Goal: Task Accomplishment & Management: Complete application form

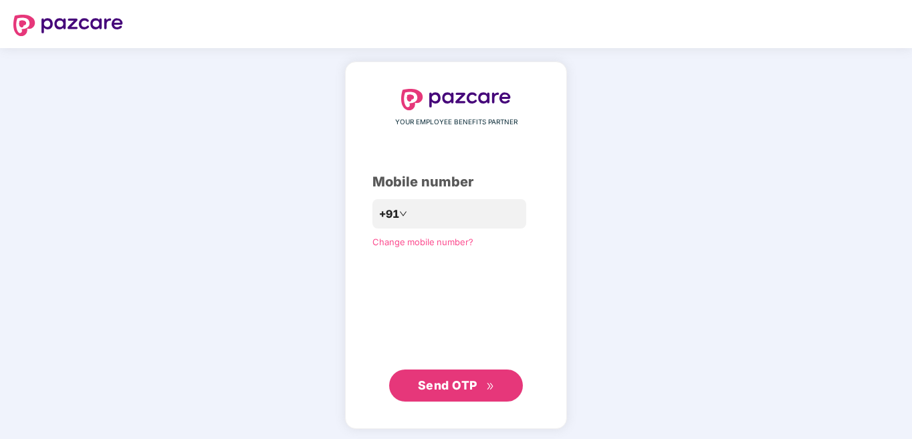
click at [662, 359] on div "YOUR EMPLOYEE BENEFITS PARTNER Mobile number +91 Change mobile number? Send OTP" at bounding box center [456, 245] width 912 height 395
click at [719, 153] on div "YOUR EMPLOYEE BENEFITS PARTNER Mobile number +91 Change mobile number? Send OTP" at bounding box center [456, 245] width 912 height 395
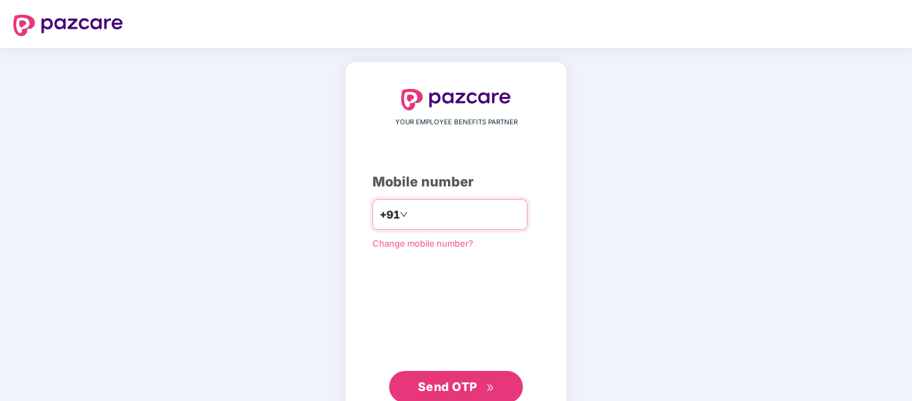
click at [445, 206] on input "number" at bounding box center [466, 214] width 110 height 21
type input "**********"
click at [469, 305] on div "**********" at bounding box center [456, 246] width 167 height 314
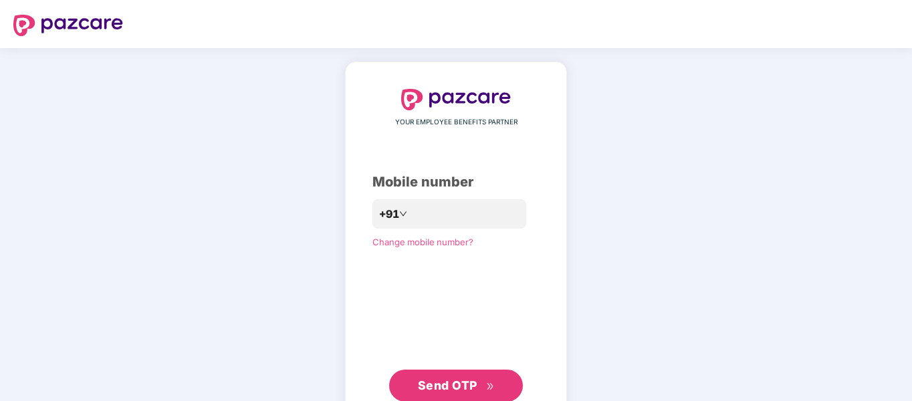
click at [460, 382] on span "Send OTP" at bounding box center [448, 386] width 60 height 14
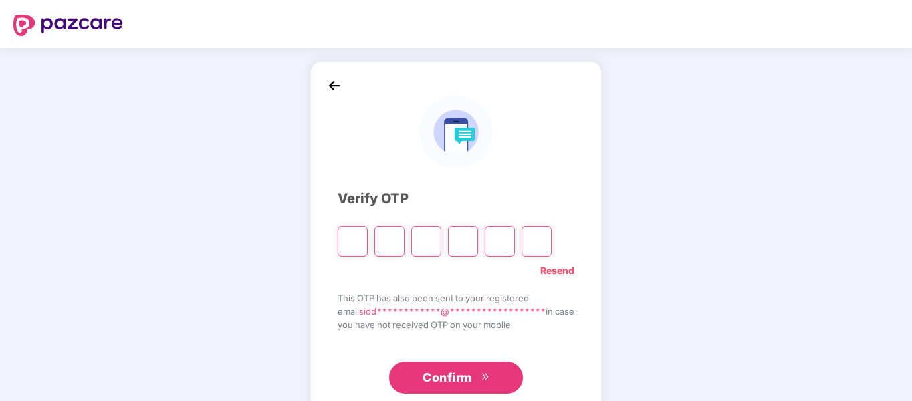
type input "*"
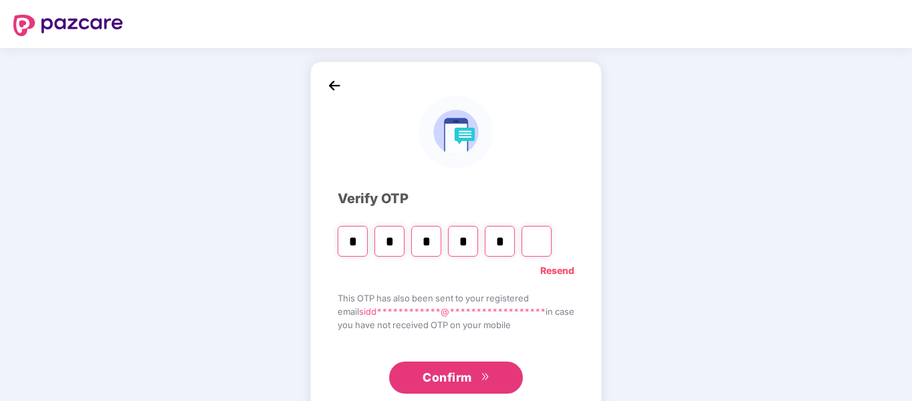
type input "*"
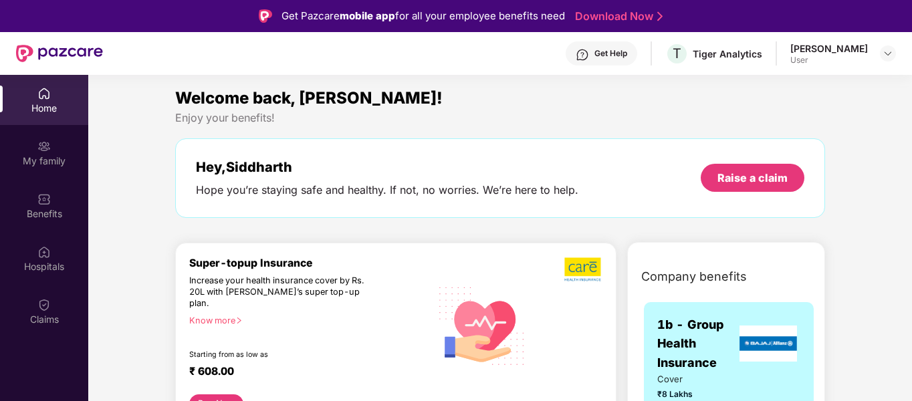
click at [613, 106] on div "Welcome back, Siddharth!" at bounding box center [500, 98] width 650 height 25
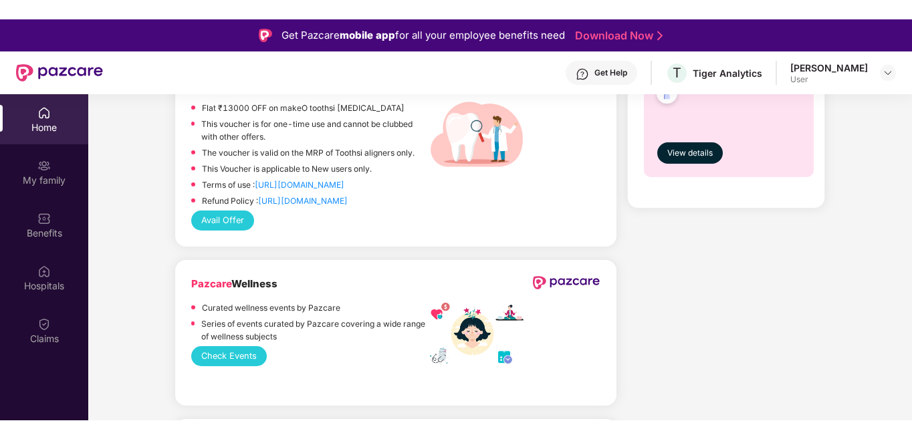
scroll to position [749, 0]
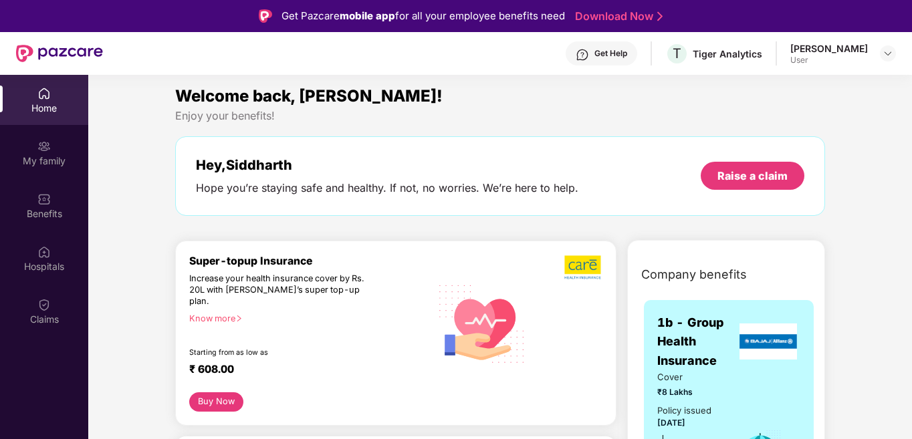
scroll to position [0, 0]
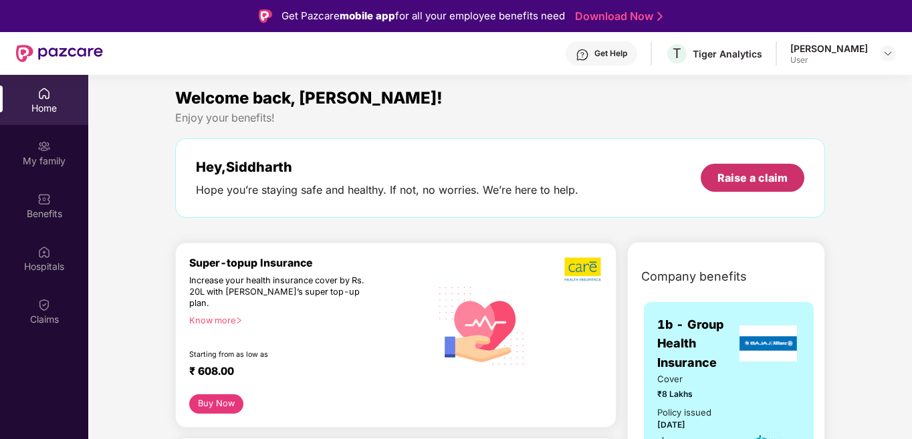
click at [766, 180] on div "Raise a claim" at bounding box center [753, 178] width 70 height 15
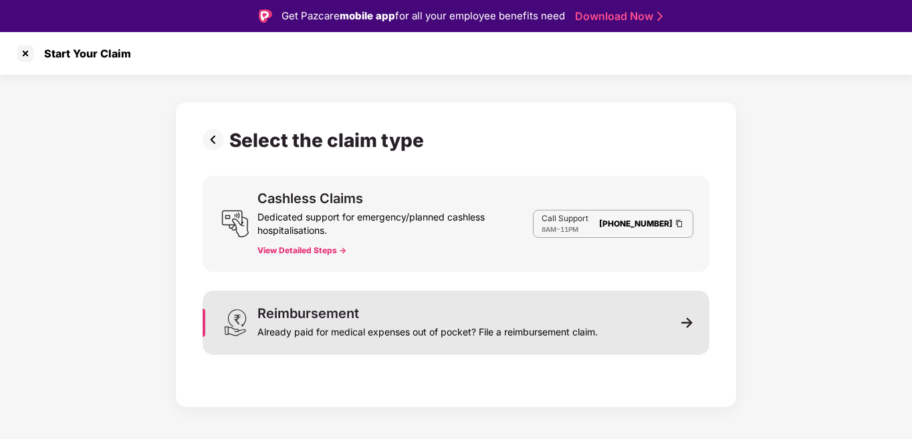
click at [410, 318] on div "Reimbursement Already paid for medical expenses out of pocket? File a reimburse…" at bounding box center [427, 323] width 340 height 32
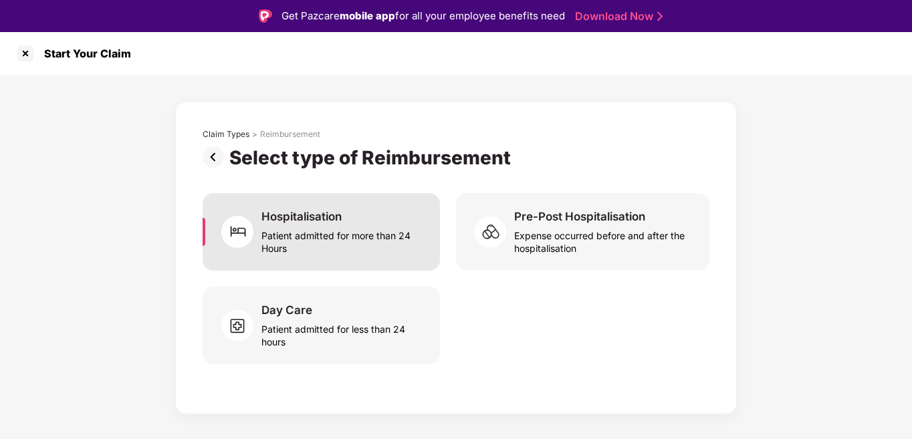
click at [390, 228] on div "Patient admitted for more than 24 Hours" at bounding box center [343, 239] width 163 height 31
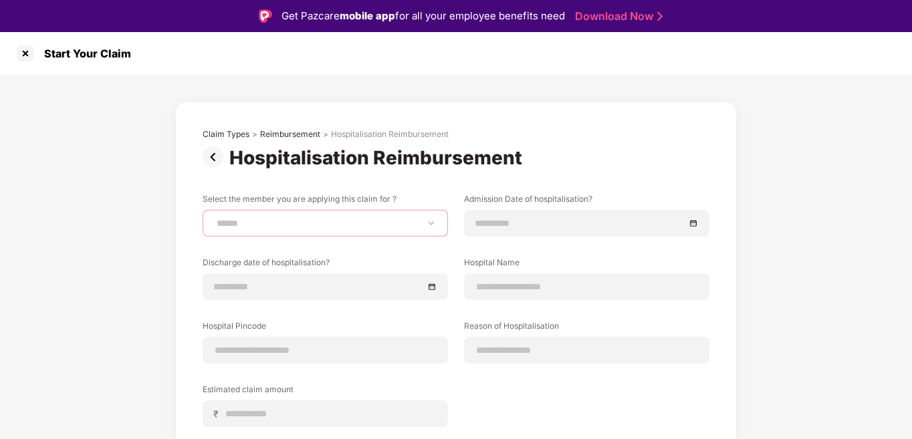
click at [346, 225] on select "**********" at bounding box center [325, 223] width 223 height 11
select select "**********"
click at [214, 218] on select "**********" at bounding box center [325, 223] width 223 height 11
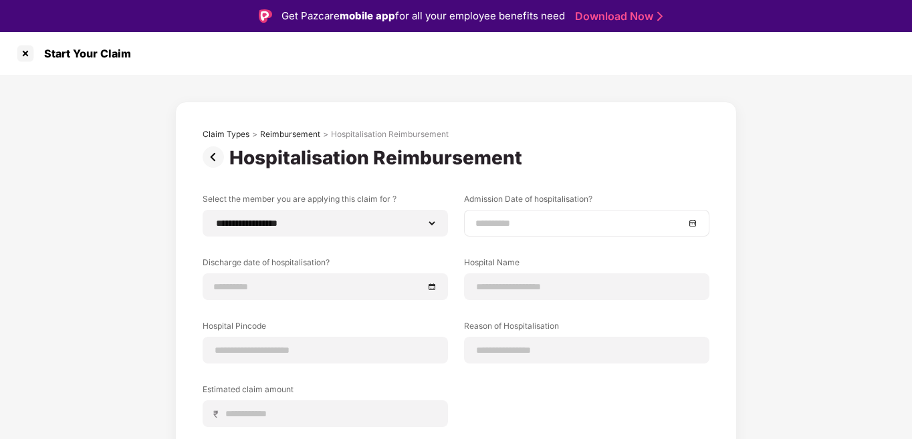
click at [690, 225] on div at bounding box center [587, 223] width 223 height 15
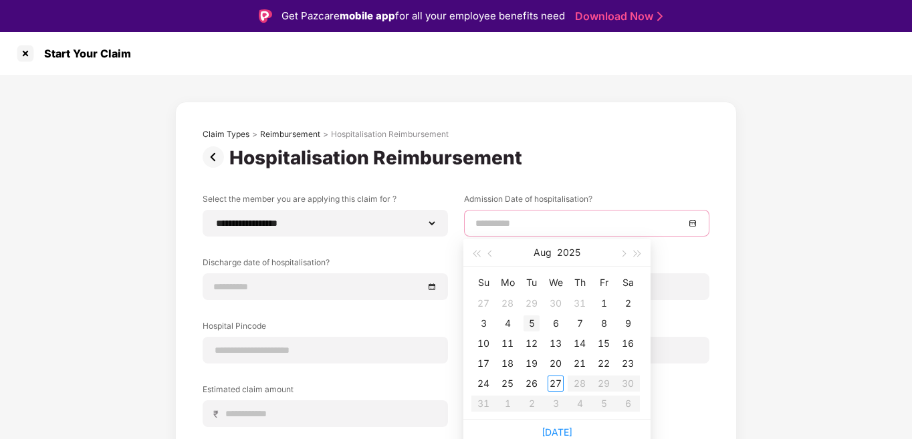
type input "**********"
click at [529, 324] on div "5" at bounding box center [532, 324] width 16 height 16
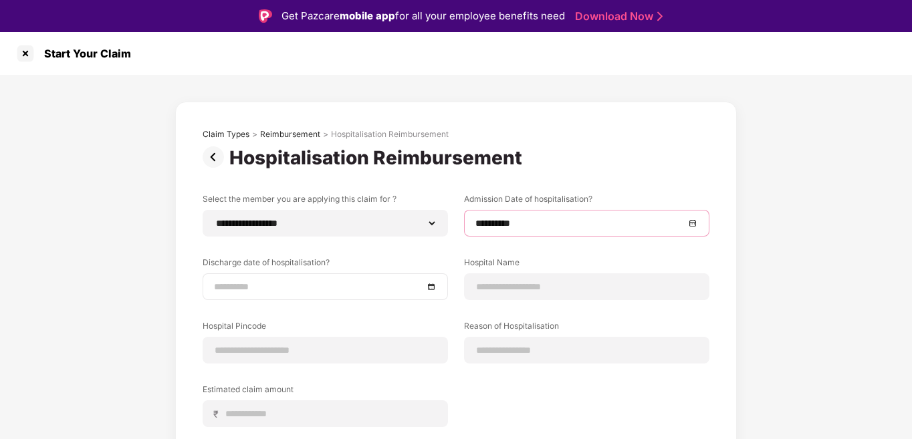
click at [430, 286] on div at bounding box center [325, 287] width 223 height 15
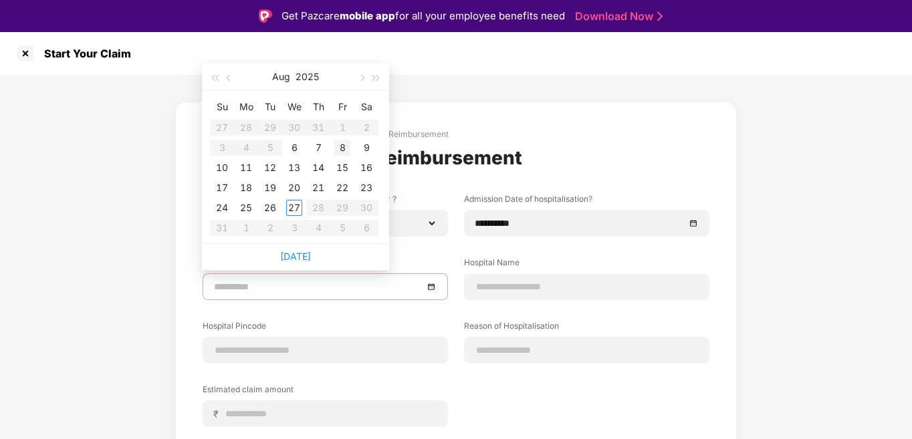
type input "**********"
click at [341, 148] on div "8" at bounding box center [342, 148] width 16 height 16
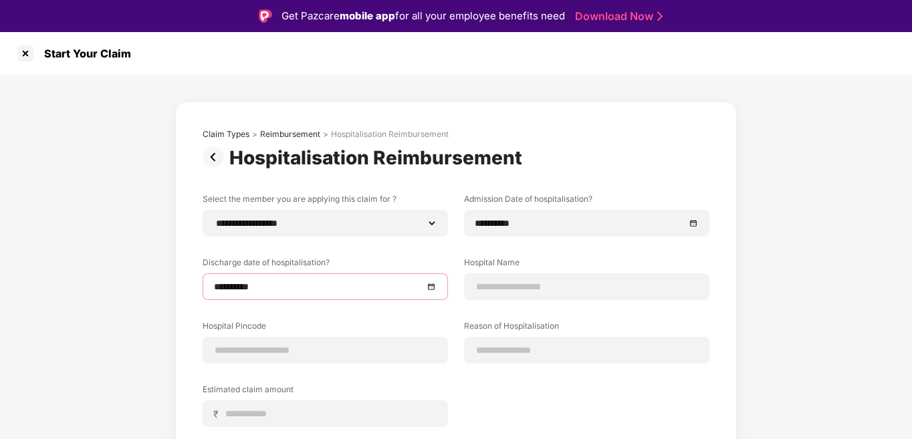
click at [839, 213] on div "**********" at bounding box center [456, 326] width 912 height 503
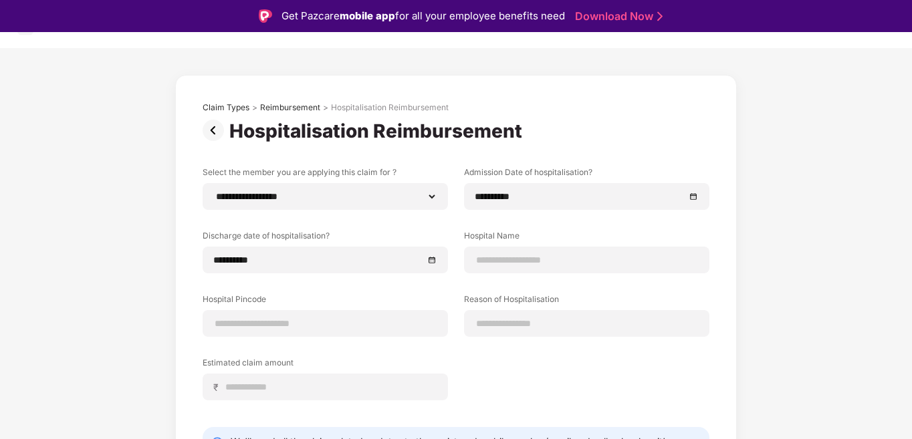
scroll to position [106, 0]
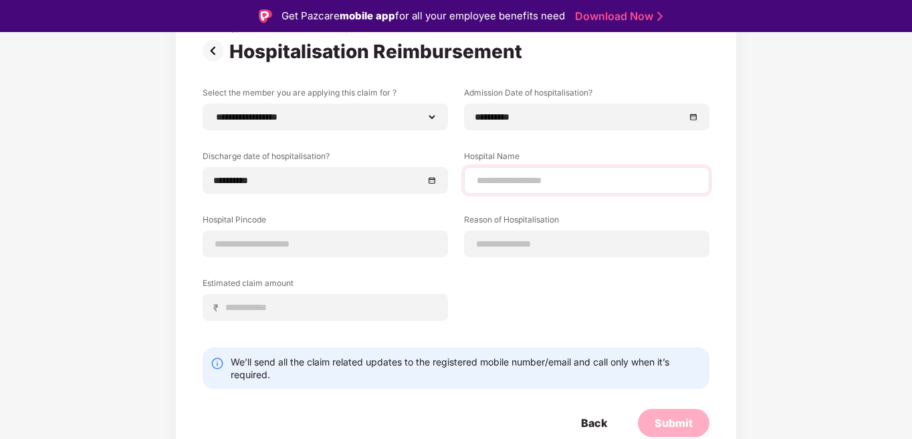
click at [573, 171] on div at bounding box center [586, 180] width 245 height 27
click at [574, 181] on input at bounding box center [587, 181] width 223 height 14
type input "**********"
click at [302, 249] on input at bounding box center [325, 244] width 223 height 14
type input "******"
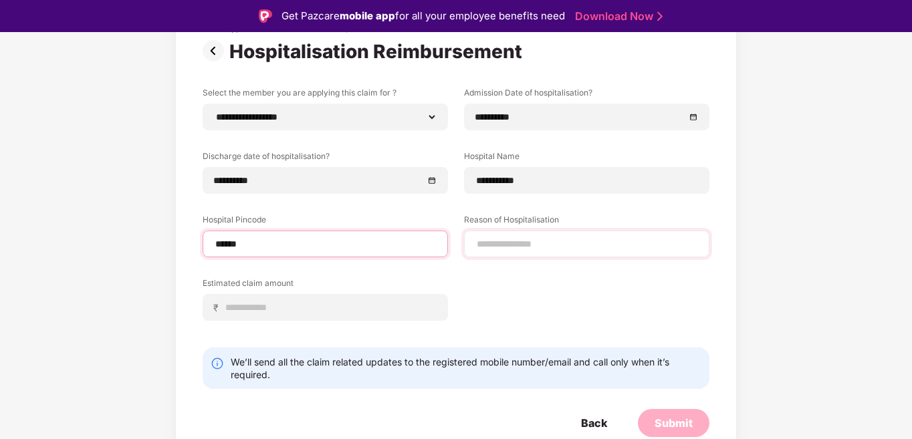
select select "**********"
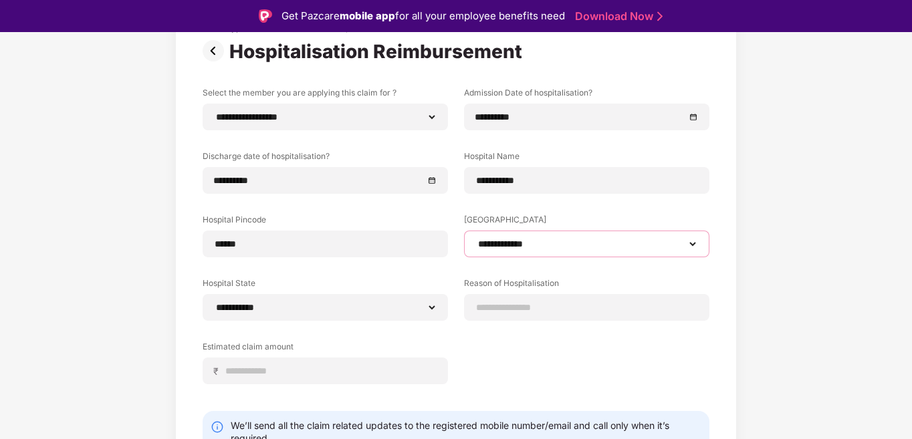
drag, startPoint x: 498, startPoint y: 248, endPoint x: 517, endPoint y: 245, distance: 19.0
click at [517, 245] on select "**********" at bounding box center [587, 244] width 223 height 11
click at [761, 285] on div "**********" at bounding box center [456, 252] width 912 height 566
click at [530, 307] on input at bounding box center [587, 308] width 223 height 14
type input "**********"
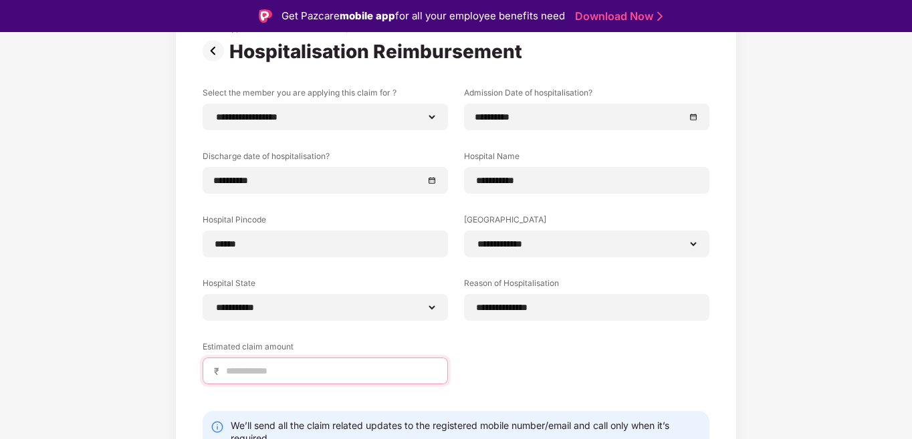
click at [302, 373] on input at bounding box center [331, 372] width 212 height 14
type input "*****"
click at [776, 340] on div "**********" at bounding box center [456, 252] width 912 height 566
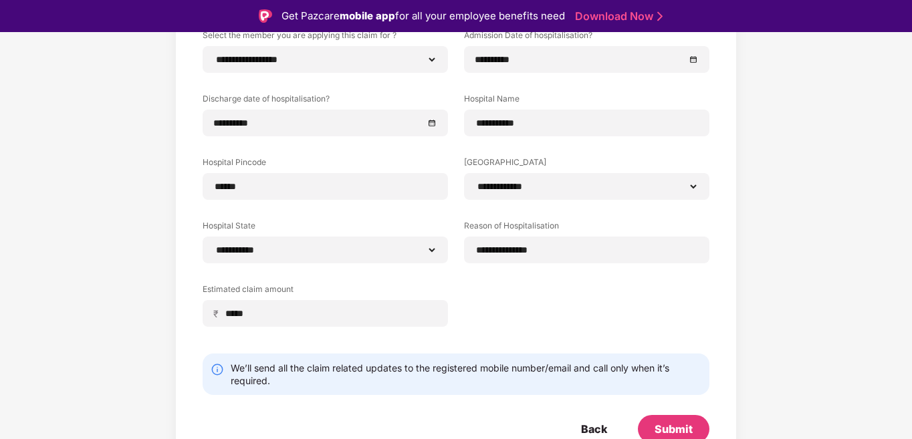
scroll to position [170, 0]
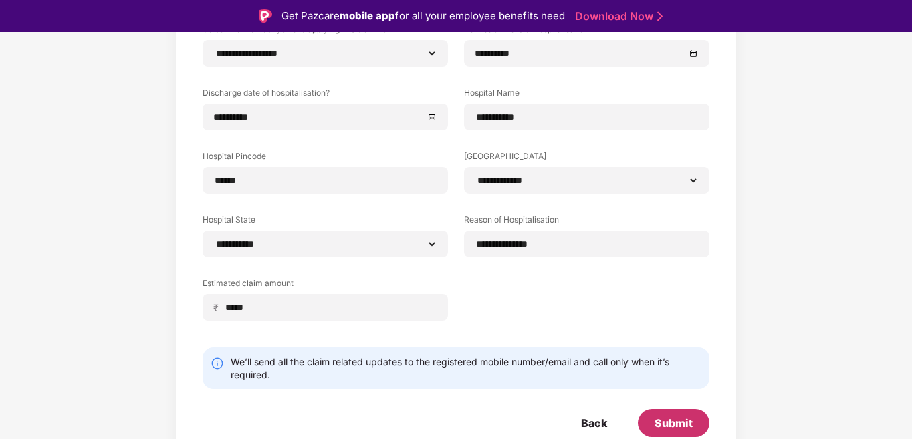
click at [667, 432] on div "Submit" at bounding box center [674, 423] width 72 height 28
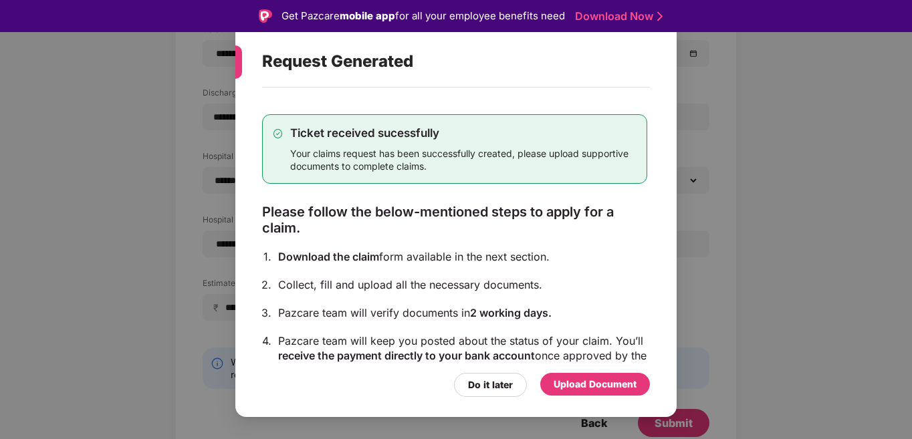
drag, startPoint x: 647, startPoint y: 200, endPoint x: 646, endPoint y: 246, distance: 46.2
click at [646, 246] on div "Ticket received sucessfully Your claims request has been successfully created, …" at bounding box center [456, 230] width 388 height 272
click at [603, 266] on div "Ticket received sucessfully Your claims request has been successfully created, …" at bounding box center [454, 279] width 385 height 370
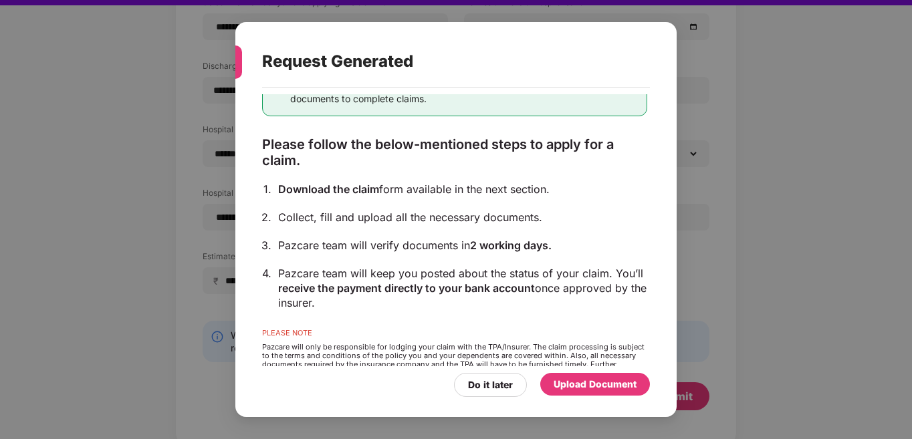
scroll to position [98, 0]
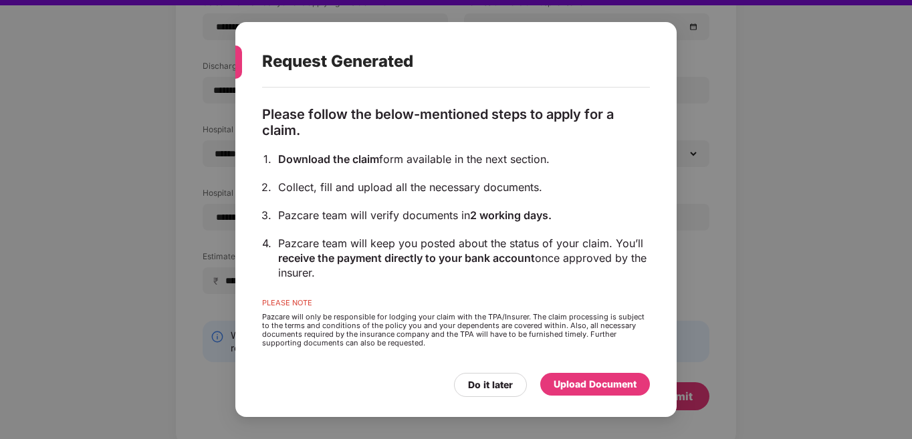
click at [614, 390] on div "Upload Document" at bounding box center [595, 384] width 83 height 15
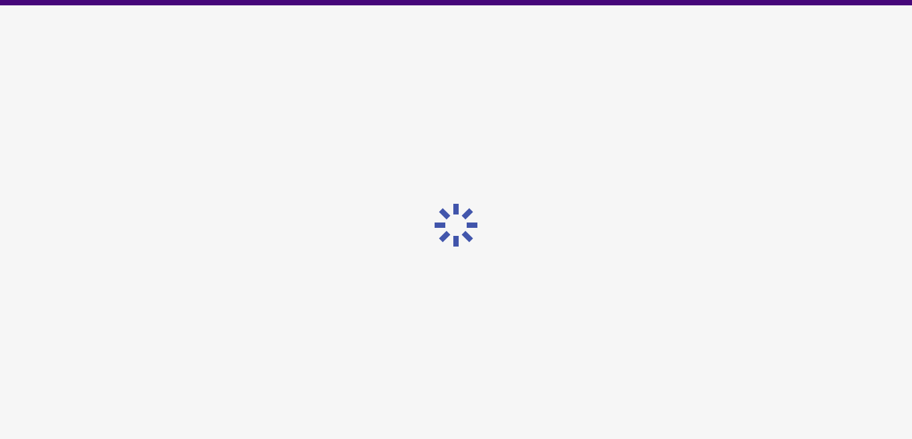
scroll to position [0, 0]
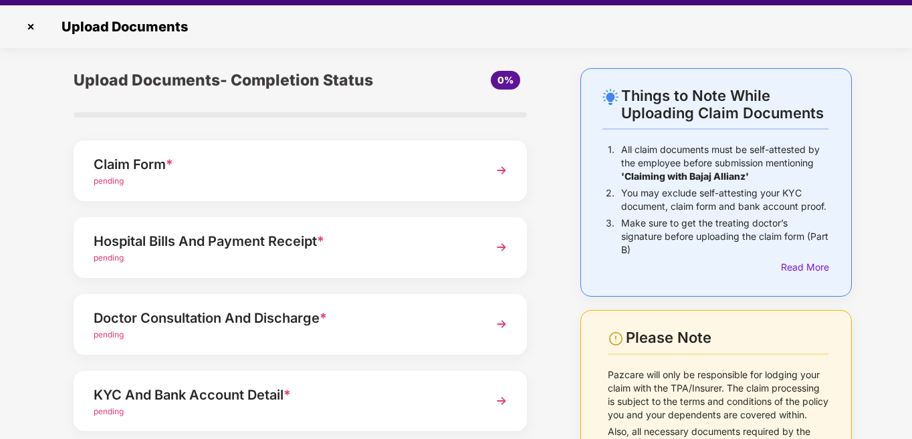
click at [500, 183] on img at bounding box center [502, 171] width 24 height 24
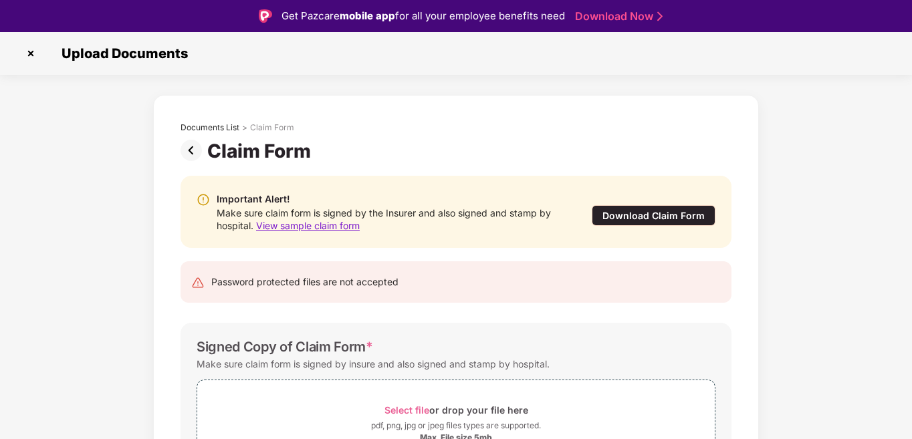
click at [829, 219] on div "Documents List > Claim Form Claim Form Important Alert! Make sure claim form is…" at bounding box center [456, 328] width 912 height 467
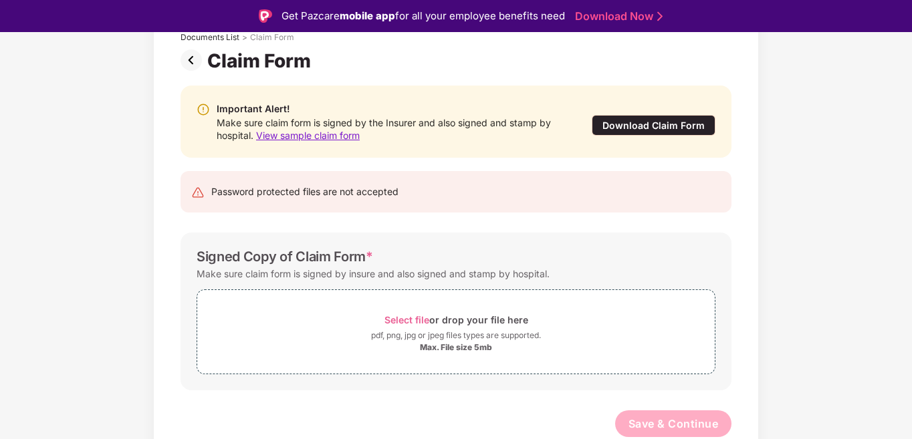
scroll to position [32, 0]
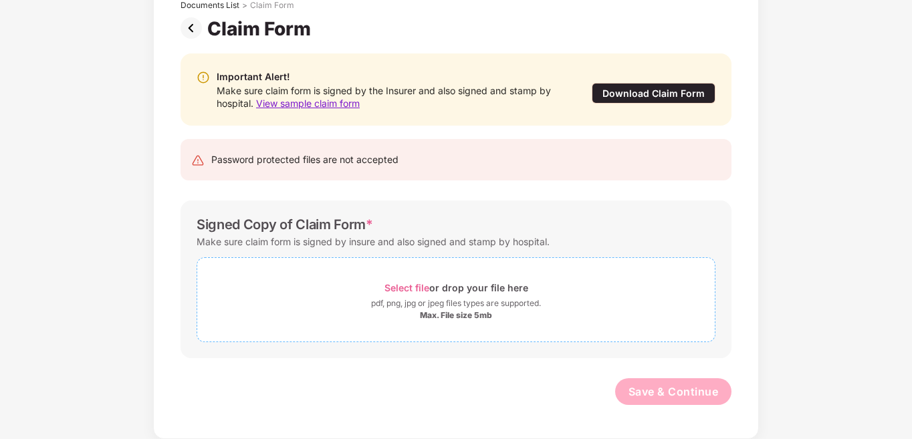
click at [420, 282] on div "Select file or drop your file here" at bounding box center [457, 288] width 144 height 18
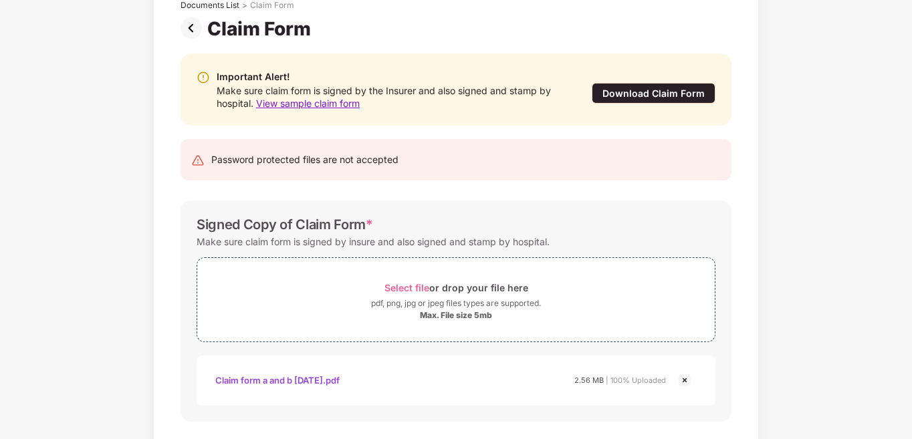
click at [776, 236] on div "Documents List > Claim Form Claim Form Important Alert! Make sure claim form is…" at bounding box center [456, 238] width 912 height 530
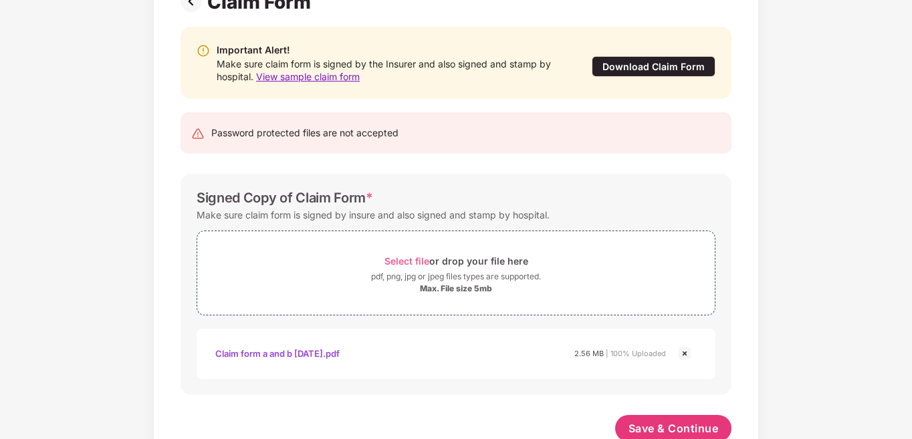
scroll to position [144, 0]
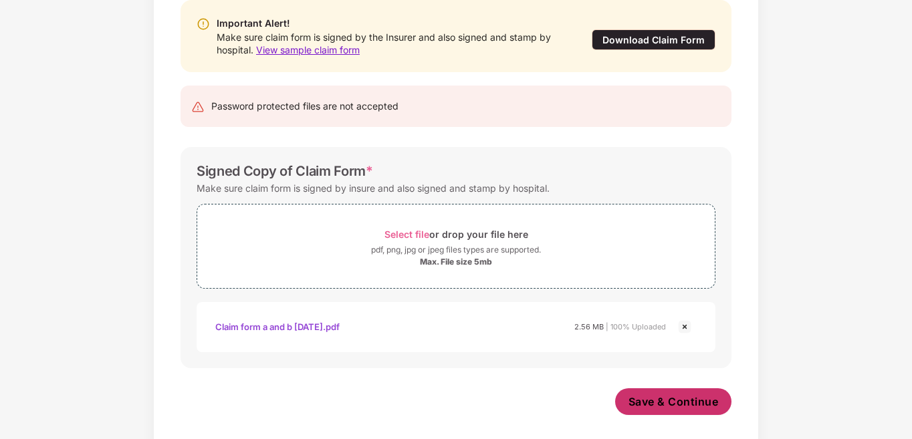
click at [690, 397] on span "Save & Continue" at bounding box center [674, 402] width 90 height 15
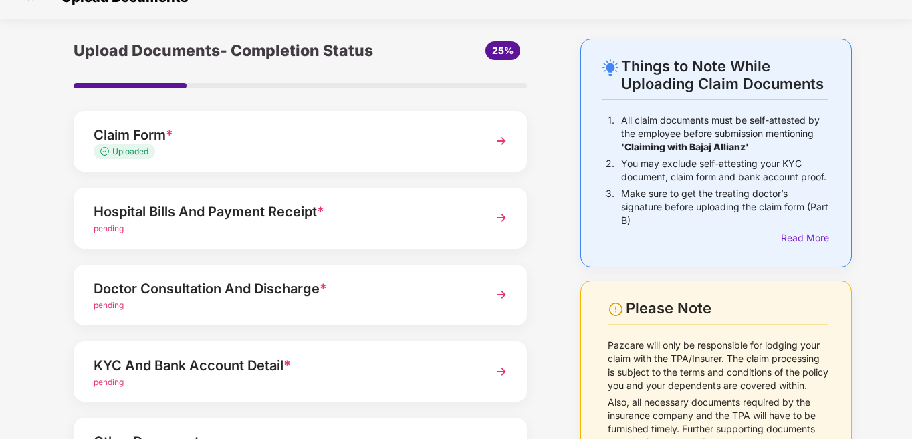
scroll to position [27, 0]
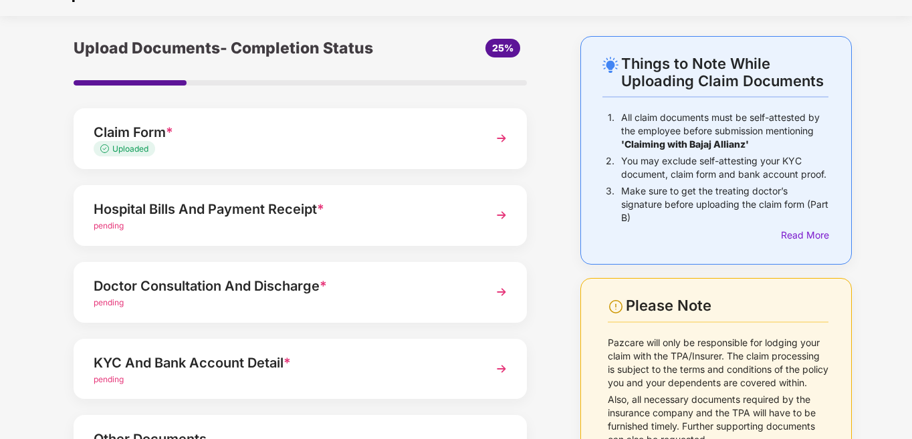
click at [494, 227] on img at bounding box center [502, 215] width 24 height 24
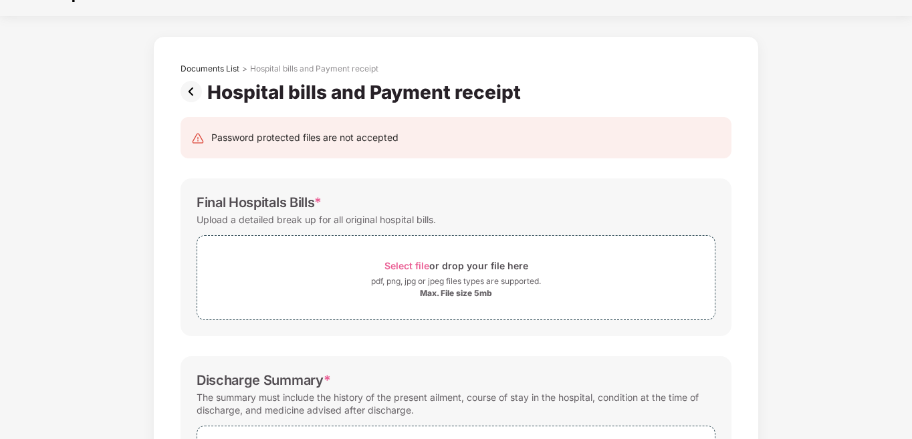
scroll to position [0, 0]
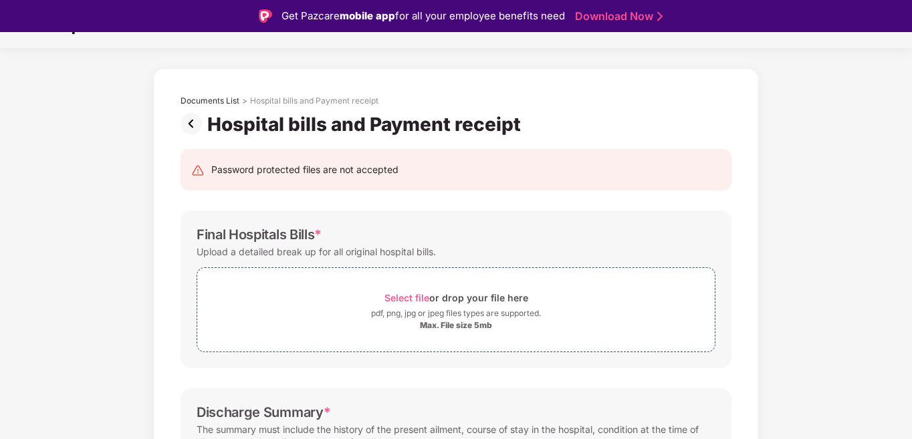
click at [813, 238] on div "Documents List > Hospital bills and Payment receipt Hospital bills and Payment …" at bounding box center [456, 443] width 912 height 750
click at [195, 123] on img at bounding box center [194, 123] width 27 height 21
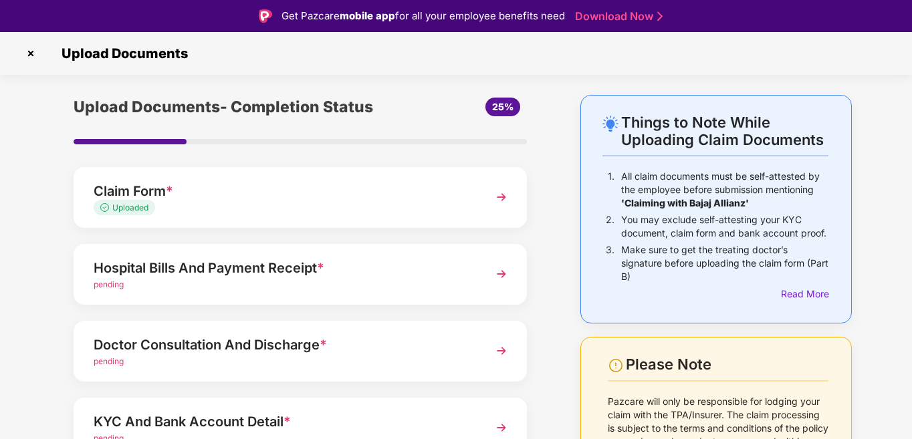
click at [14, 298] on div "Things to Note While Uploading Claim Documents 1. All claim documents must be s…" at bounding box center [456, 359] width 912 height 528
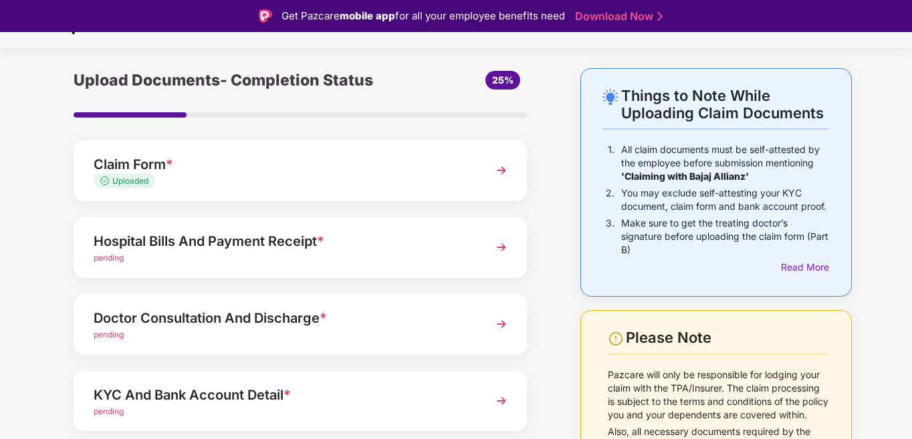
click at [14, 298] on div "Things to Note While Uploading Claim Documents 1. All claim documents must be s…" at bounding box center [456, 332] width 912 height 528
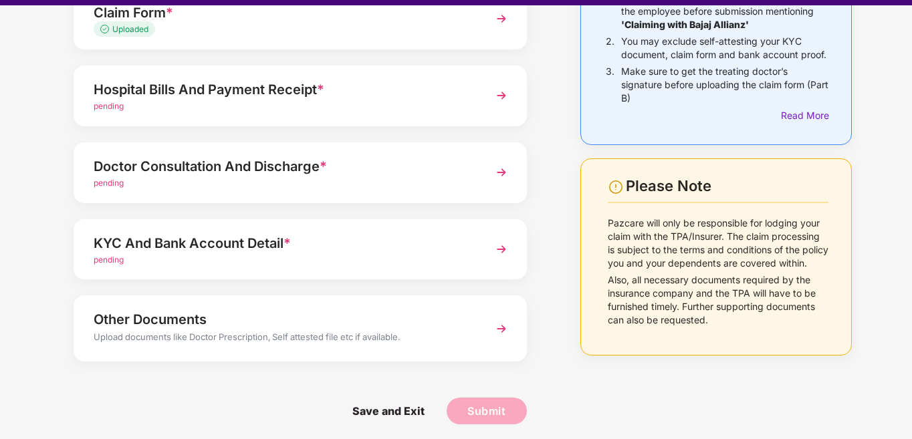
click at [411, 243] on div "KYC And Bank Account Detail *" at bounding box center [283, 243] width 379 height 21
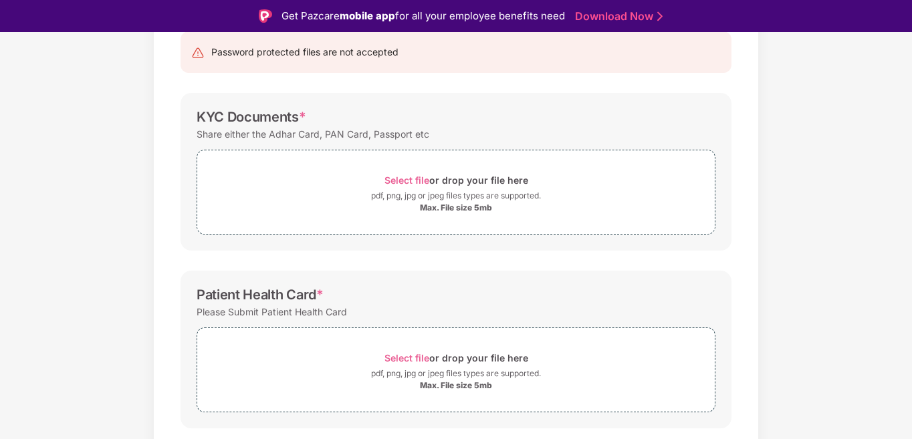
scroll to position [0, 0]
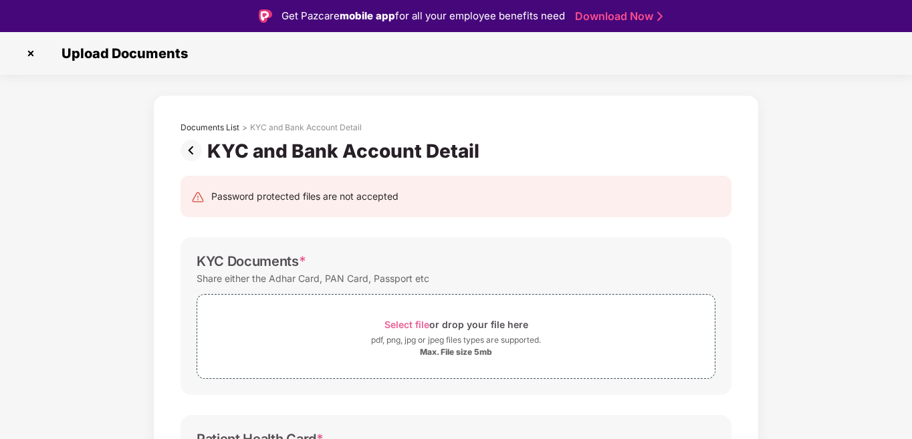
click at [32, 53] on img at bounding box center [30, 53] width 21 height 21
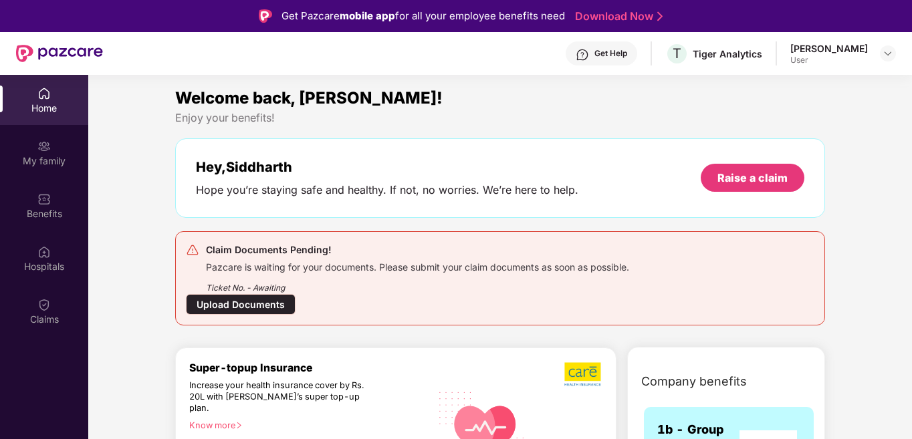
click at [236, 302] on div "Upload Documents" at bounding box center [241, 304] width 110 height 21
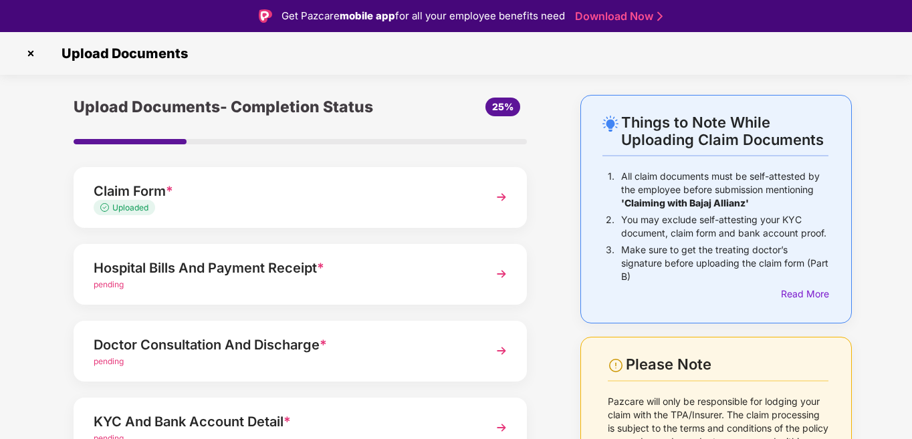
click at [49, 292] on div "Upload Documents- Completion Status 25% Claim Form * Uploaded Hospital Bills An…" at bounding box center [300, 359] width 520 height 528
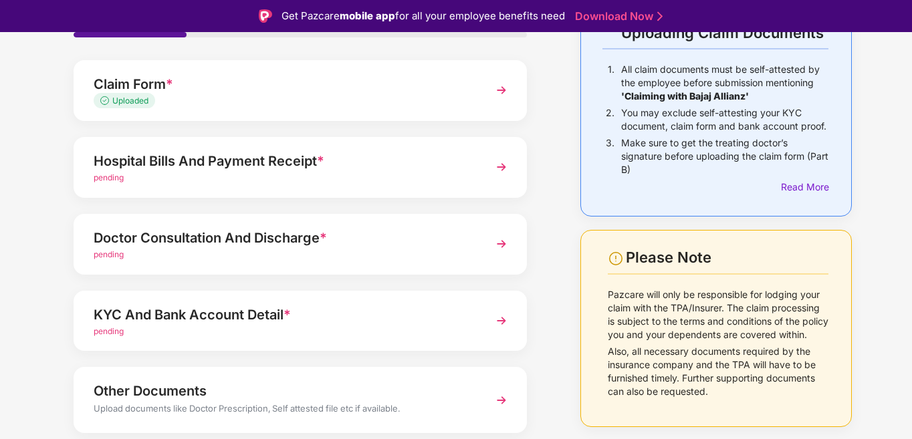
scroll to position [171, 0]
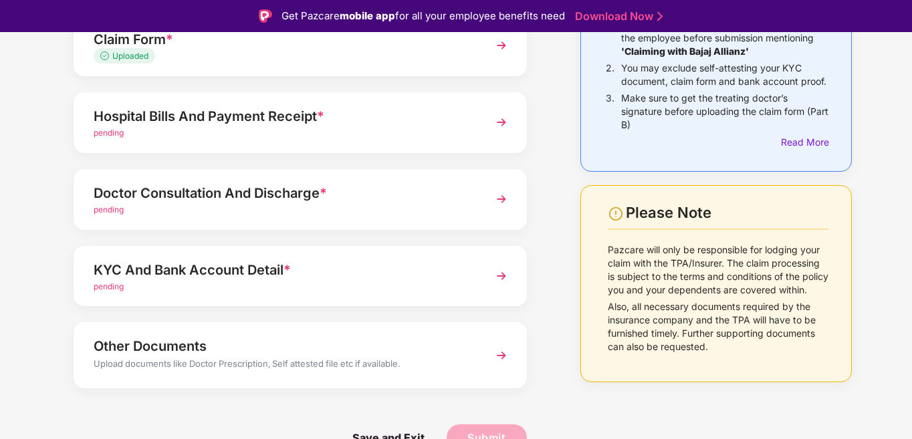
click at [24, 240] on div "Things to Note While Uploading Claim Documents 1. All claim documents must be s…" at bounding box center [456, 207] width 912 height 528
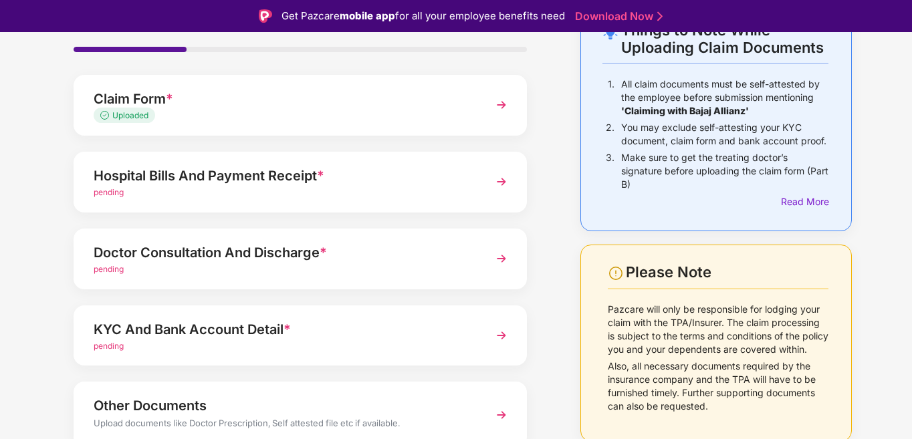
scroll to position [90, 0]
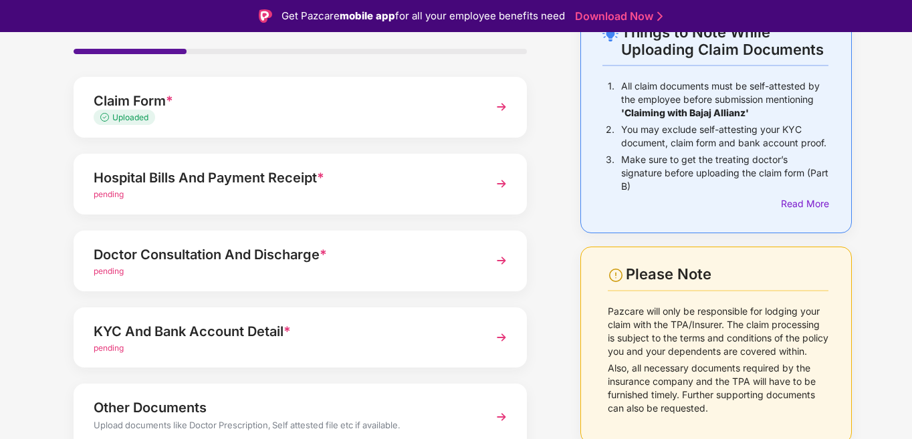
click at [223, 266] on div "Doctor Consultation And Discharge *" at bounding box center [283, 254] width 379 height 21
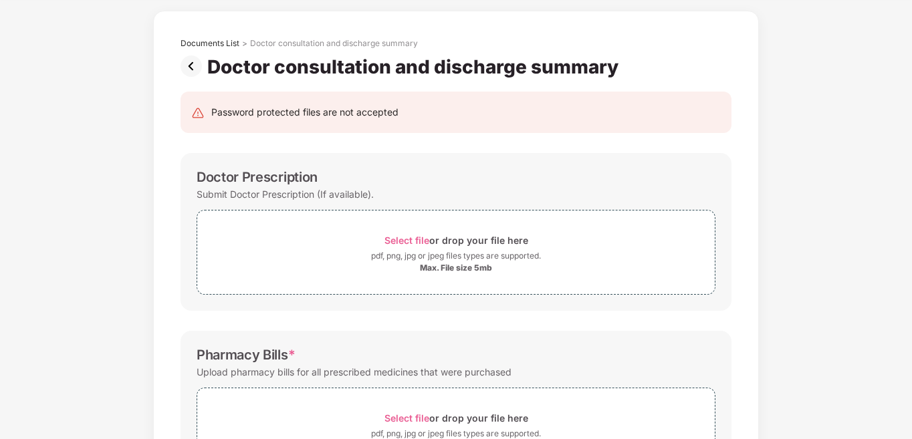
scroll to position [25, 0]
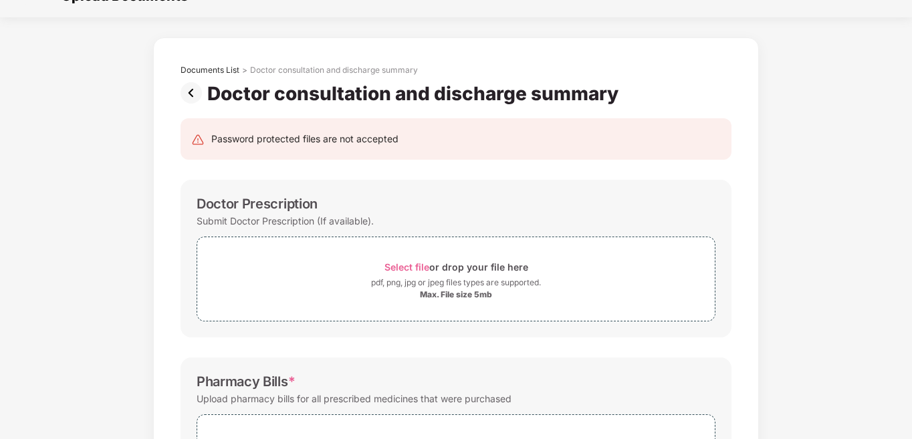
click at [193, 90] on img at bounding box center [194, 92] width 27 height 21
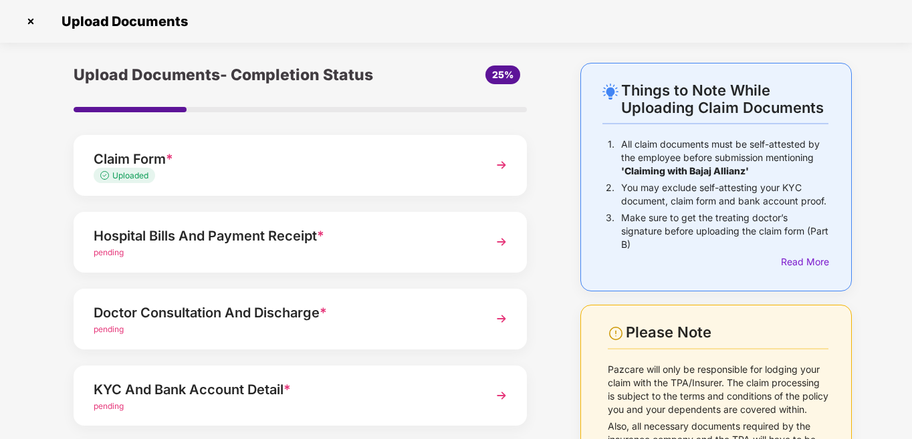
click at [51, 302] on div "Upload Documents- Completion Status 25% Claim Form * Uploaded Hospital Bills An…" at bounding box center [300, 327] width 520 height 528
click at [197, 247] on div "Hospital Bills And Payment Receipt *" at bounding box center [283, 235] width 379 height 21
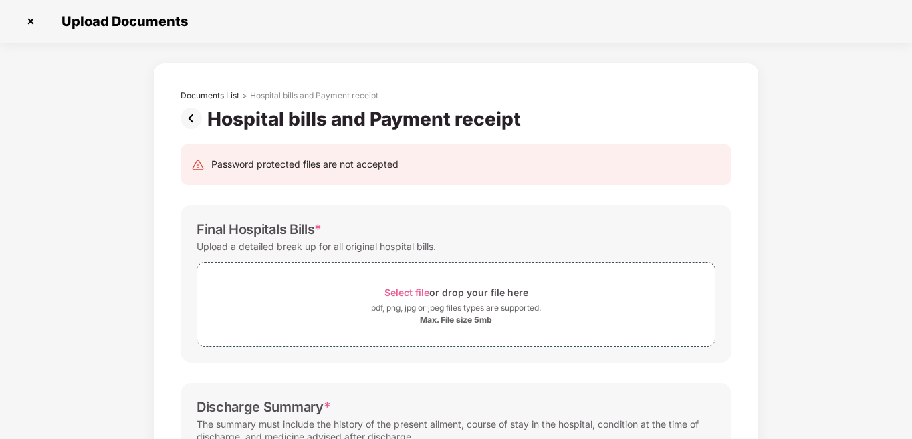
click at [783, 231] on div "Documents List > Hospital bills and Payment receipt Hospital bills and Payment …" at bounding box center [456, 438] width 912 height 750
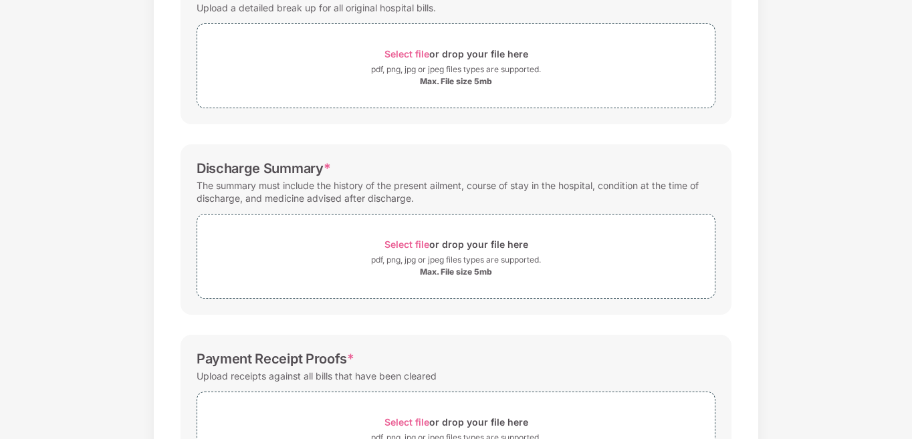
scroll to position [80, 0]
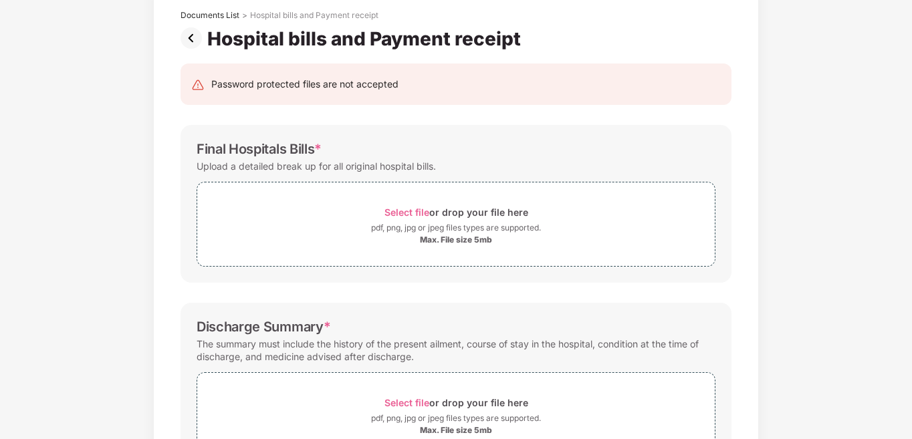
click at [831, 248] on div "Documents List > Hospital bills and Payment receipt Hospital bills and Payment …" at bounding box center [456, 358] width 912 height 750
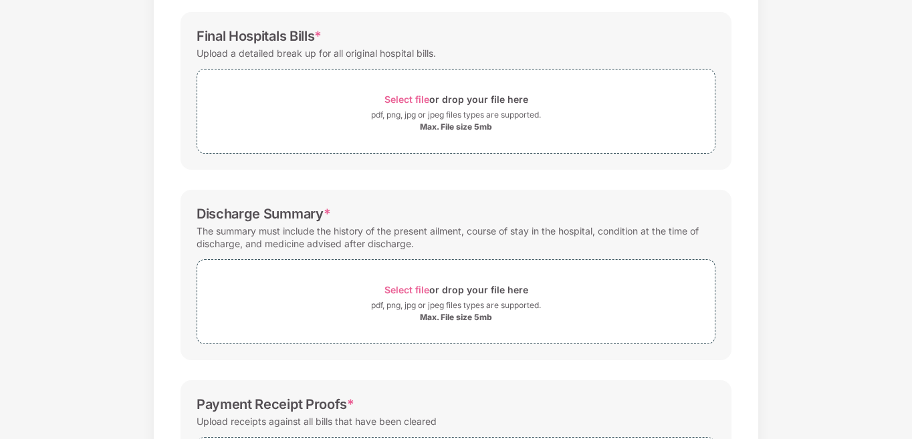
scroll to position [0, 0]
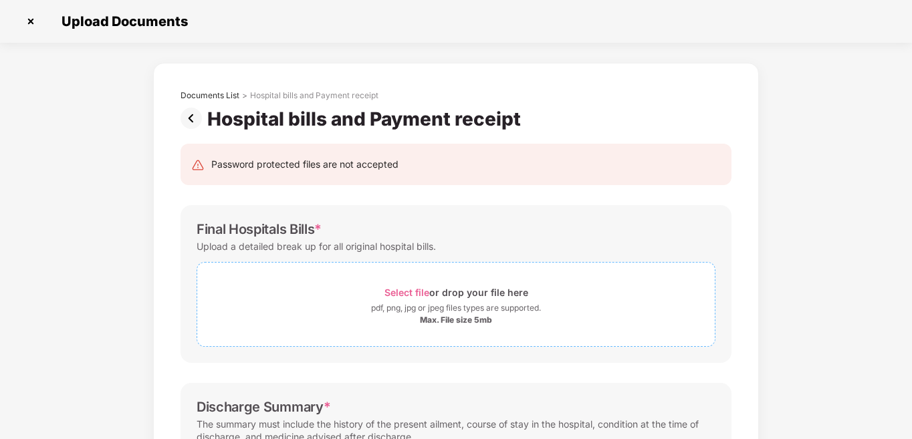
click at [429, 293] on div "Select file or drop your file here" at bounding box center [457, 293] width 144 height 18
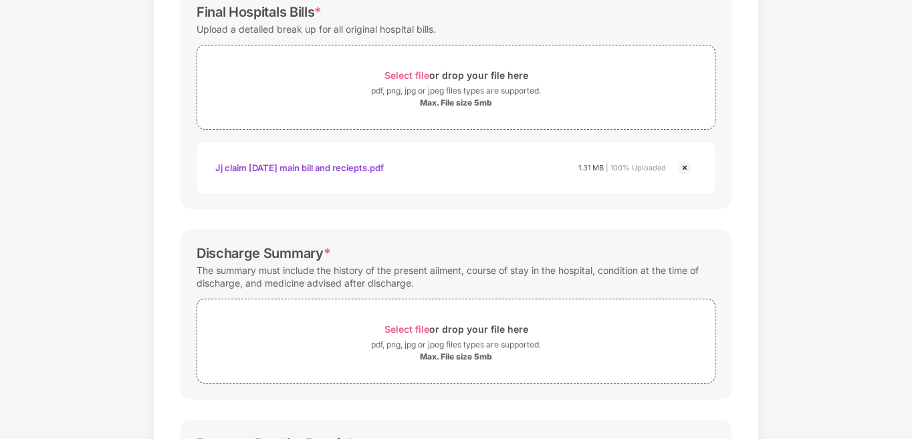
scroll to position [268, 0]
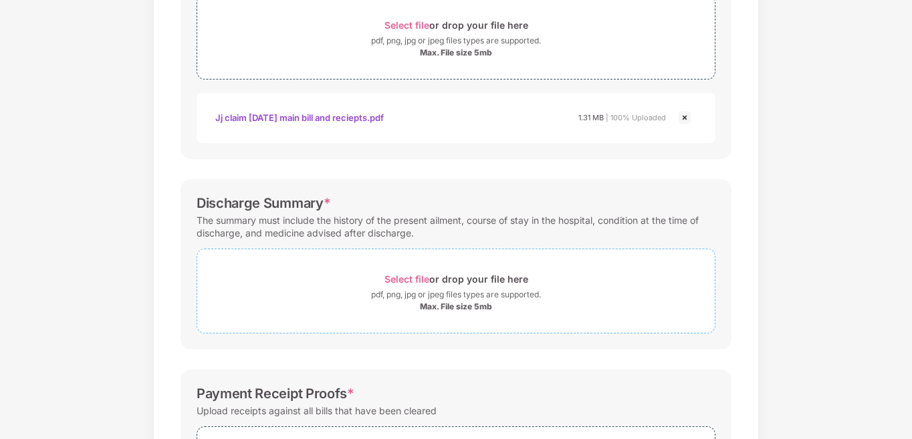
click at [459, 313] on span "Select file or drop your file here pdf, png, jpg or jpeg files types are suppor…" at bounding box center [456, 291] width 518 height 64
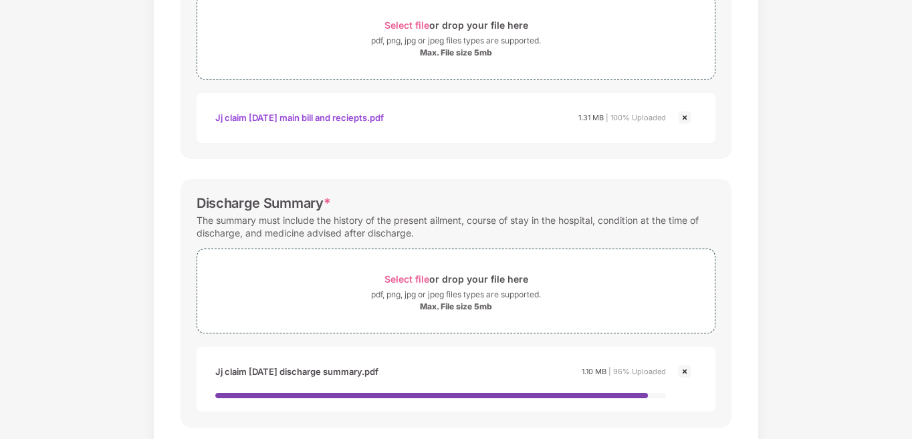
click at [805, 267] on div "Documents List > Hospital bills and Payment receipt Hospital bills and Payment …" at bounding box center [456, 241] width 912 height 892
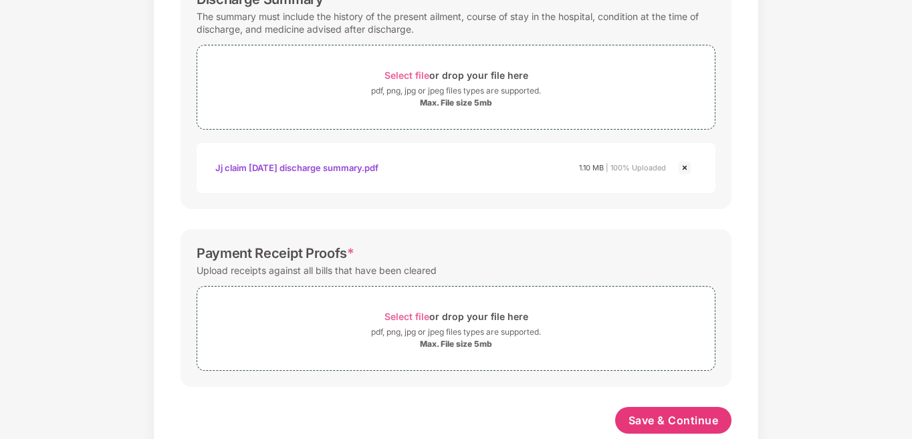
scroll to position [500, 0]
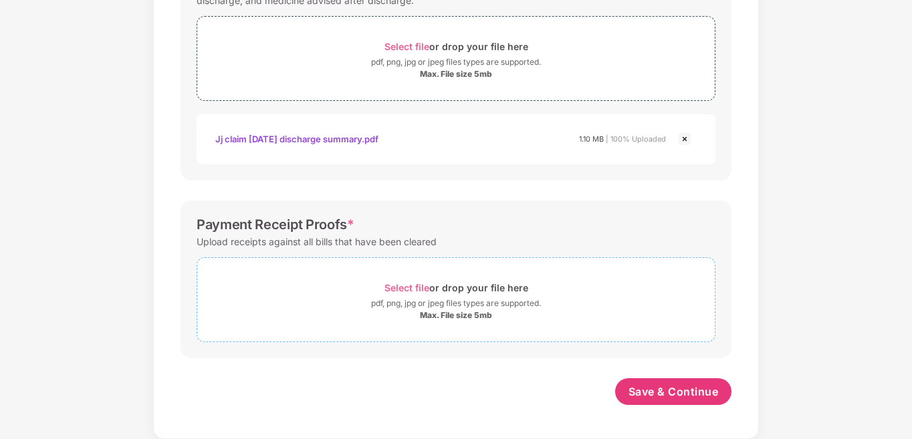
click at [474, 310] on div "Max. File size 5mb" at bounding box center [456, 315] width 72 height 11
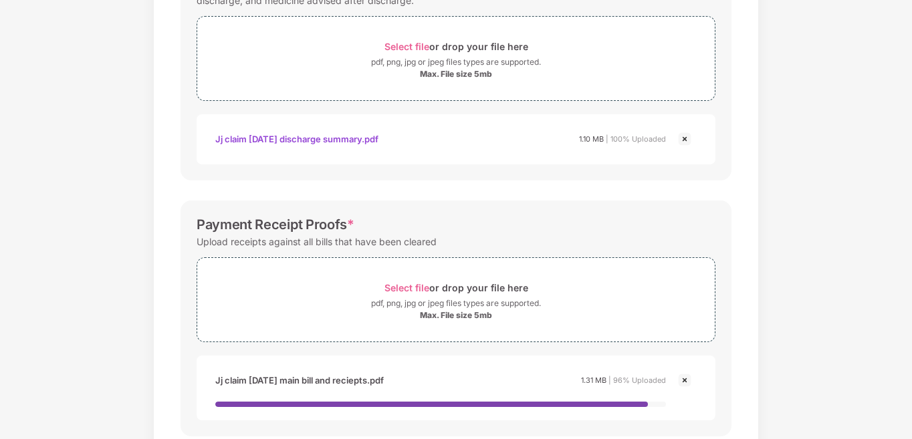
click at [798, 266] on div "Documents List > Hospital bills and Payment receipt Hospital bills and Payment …" at bounding box center [456, 40] width 912 height 955
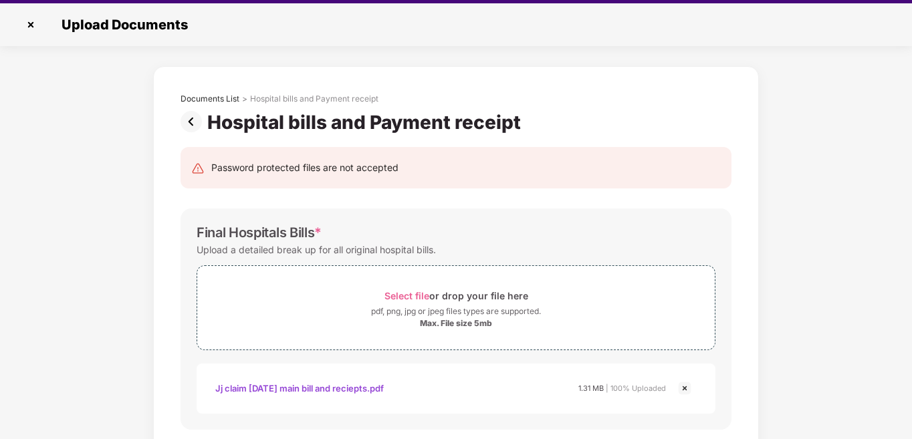
scroll to position [0, 0]
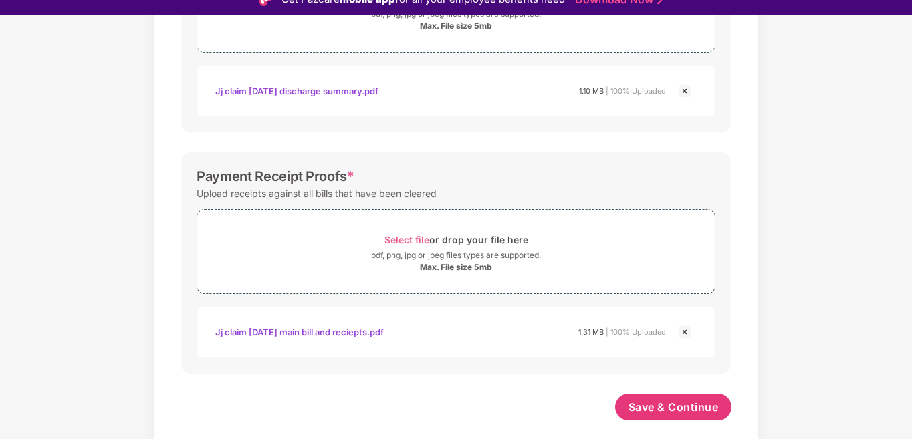
scroll to position [32, 0]
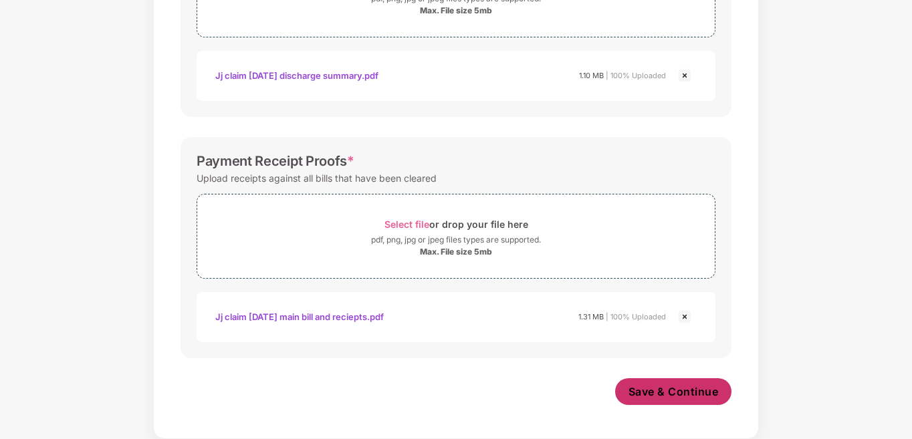
click at [691, 395] on span "Save & Continue" at bounding box center [674, 392] width 90 height 15
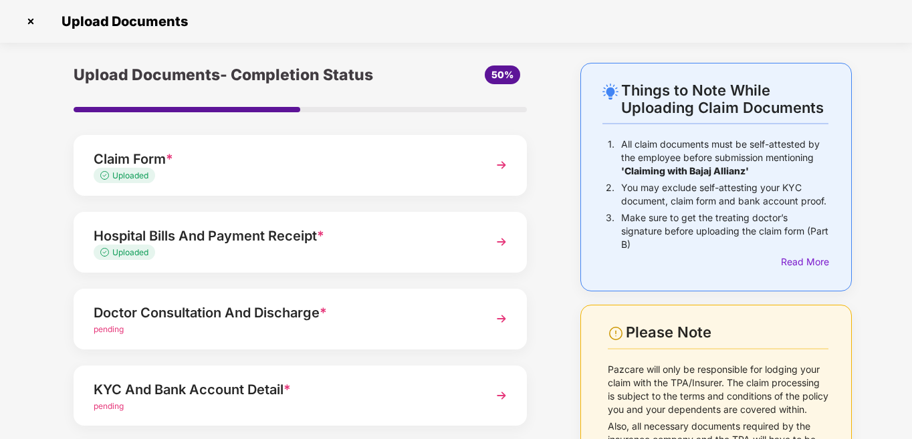
click at [49, 352] on div "Upload Documents- Completion Status 50% Claim Form * Uploaded Hospital Bills An…" at bounding box center [300, 327] width 520 height 528
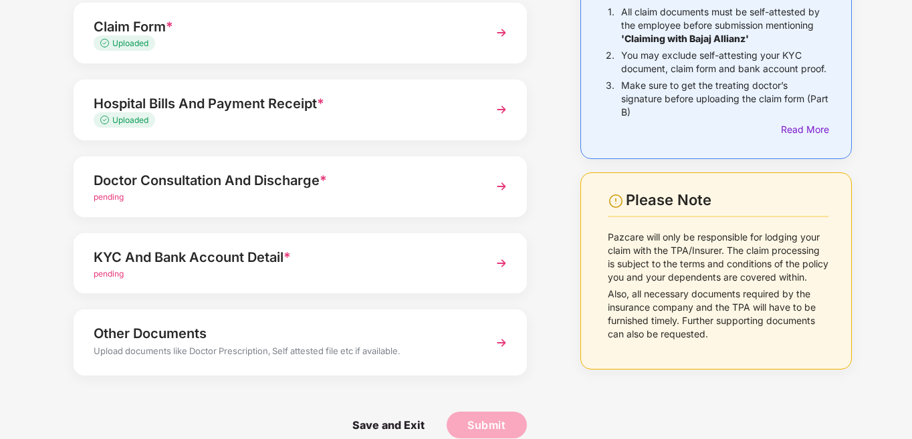
scroll to position [134, 0]
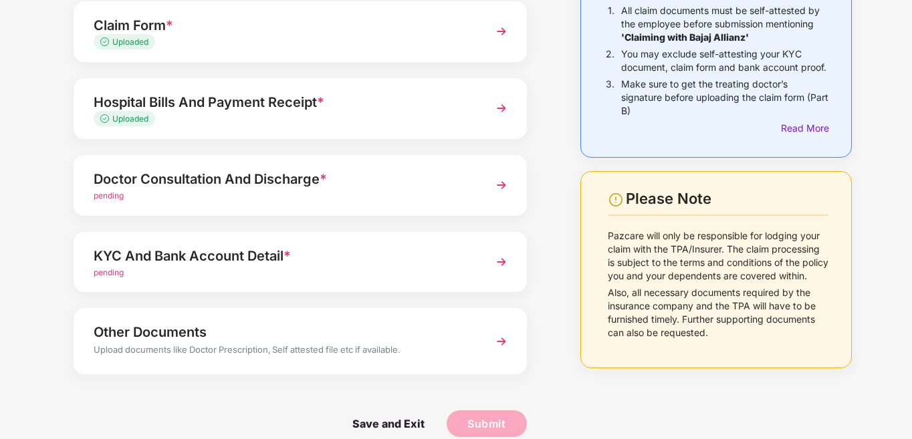
click at [231, 190] on div "Doctor Consultation And Discharge *" at bounding box center [283, 179] width 379 height 21
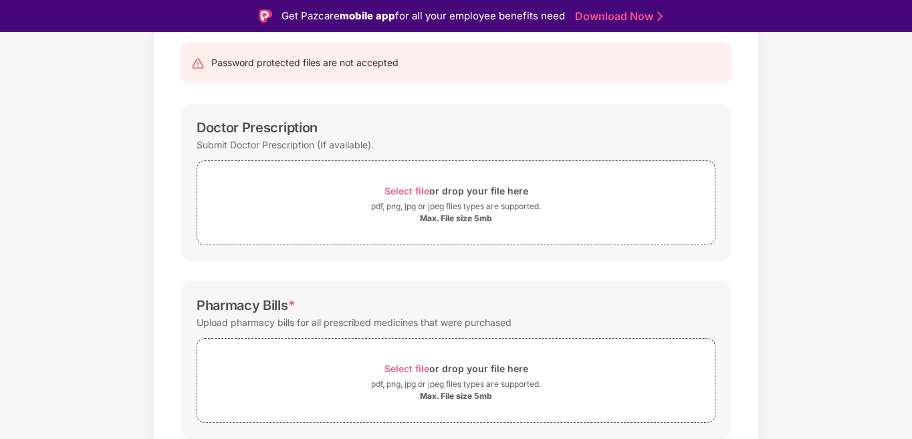
click at [163, 270] on div "Password protected files are not accepted Doctor Prescription Submit Doctor Pre…" at bounding box center [456, 366] width 591 height 675
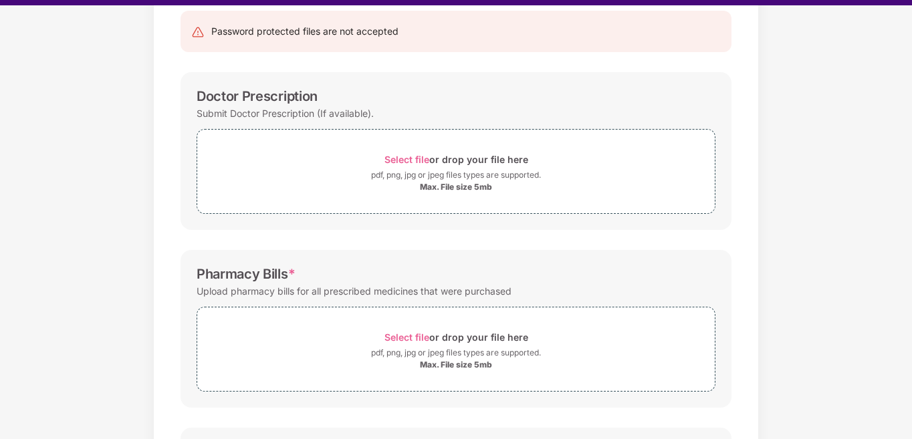
scroll to position [79, 0]
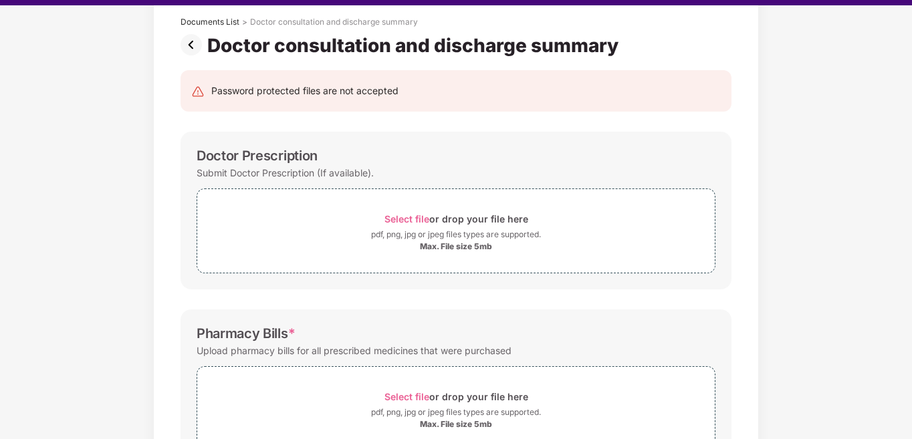
click at [782, 257] on div "Documents List > Doctor consultation and discharge summary Doctor consultation …" at bounding box center [456, 364] width 912 height 750
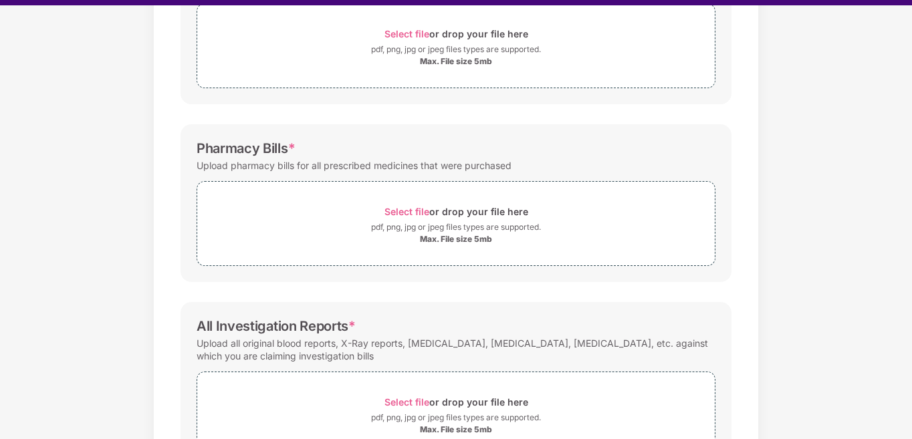
scroll to position [266, 0]
click at [474, 239] on div "Max. File size 5mb" at bounding box center [456, 237] width 72 height 11
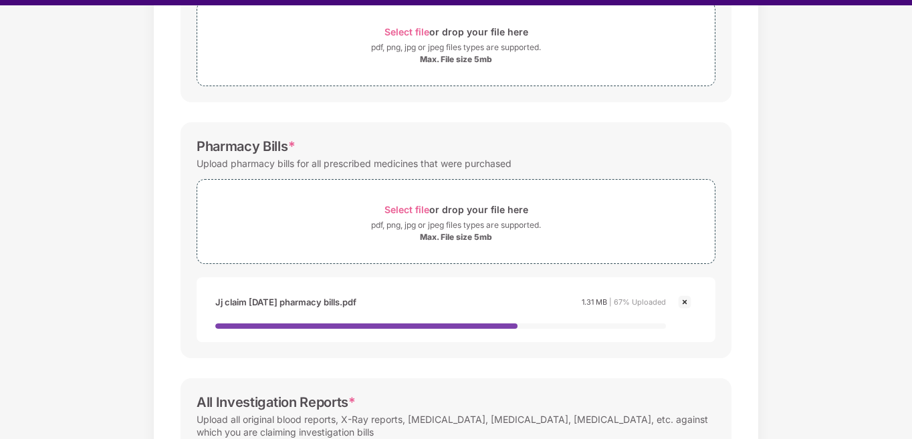
click at [782, 191] on div "Documents List > Doctor consultation and discharge summary Doctor consultation …" at bounding box center [456, 216] width 912 height 828
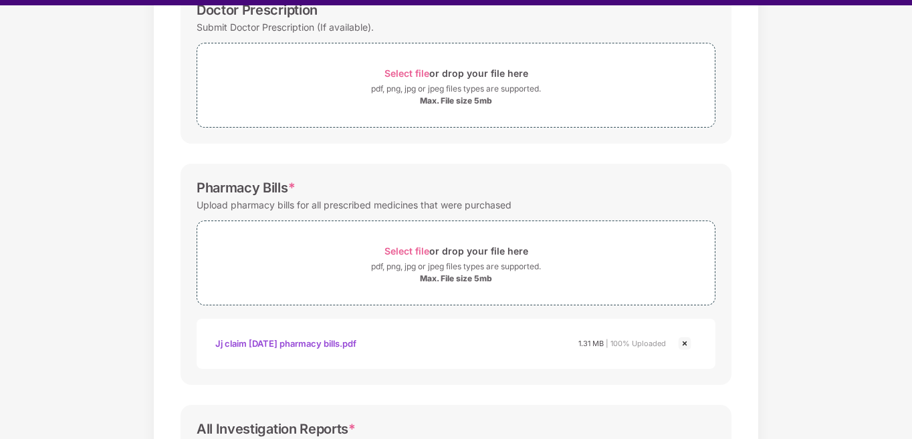
scroll to position [169, 0]
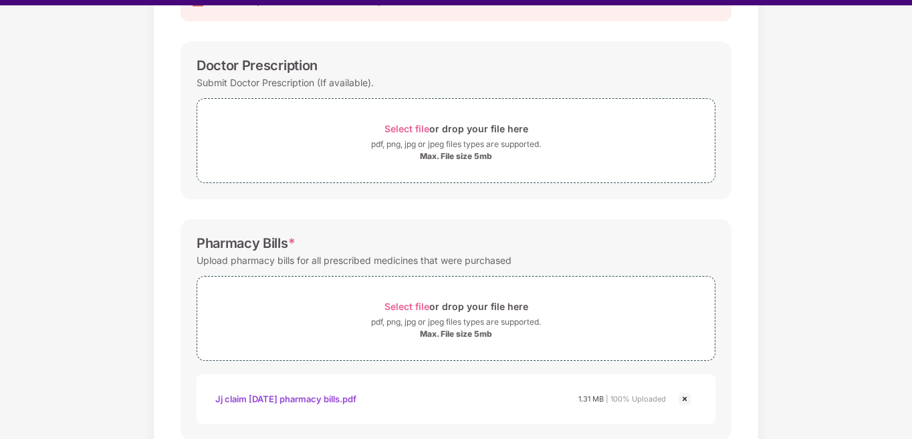
click at [782, 191] on div "Documents List > Doctor consultation and discharge summary Doctor consultation …" at bounding box center [456, 305] width 912 height 813
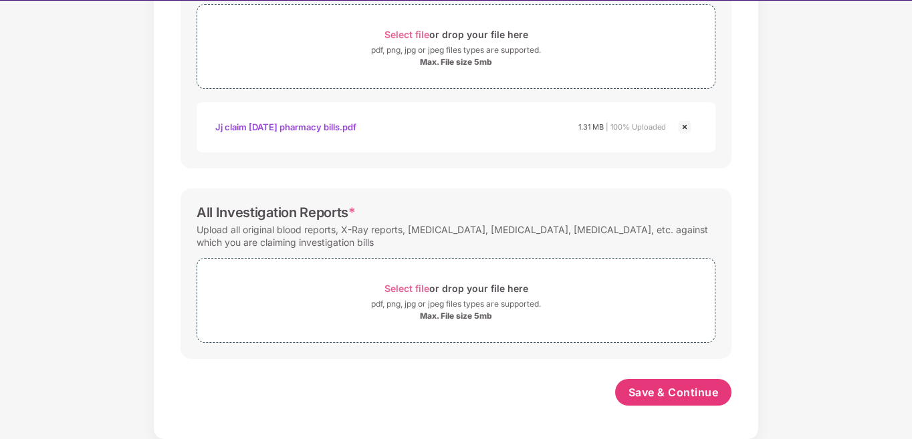
scroll to position [32, 0]
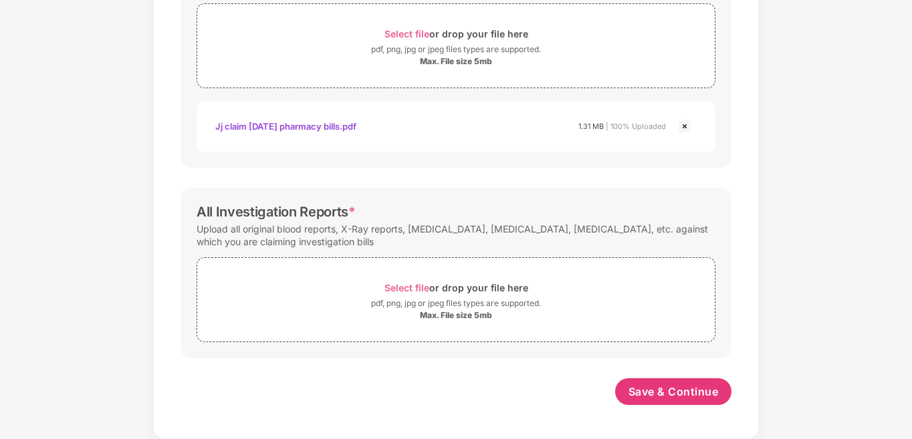
click at [837, 197] on div "Documents List > Doctor consultation and discharge summary Doctor consultation …" at bounding box center [456, 32] width 912 height 813
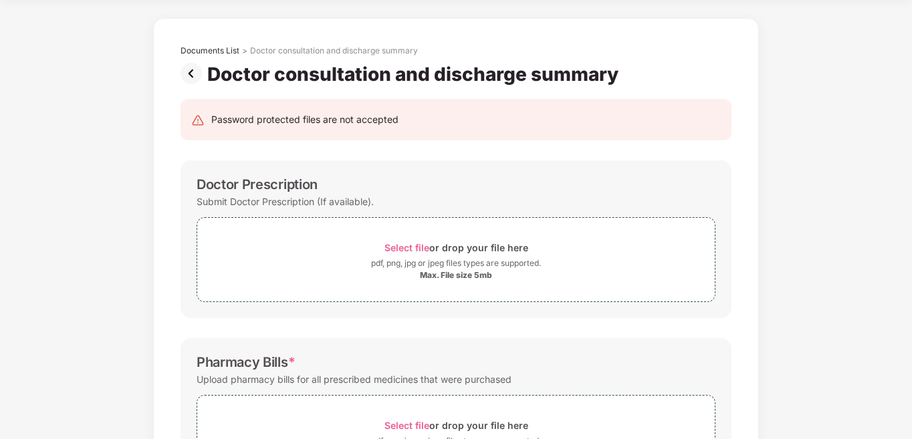
scroll to position [0, 0]
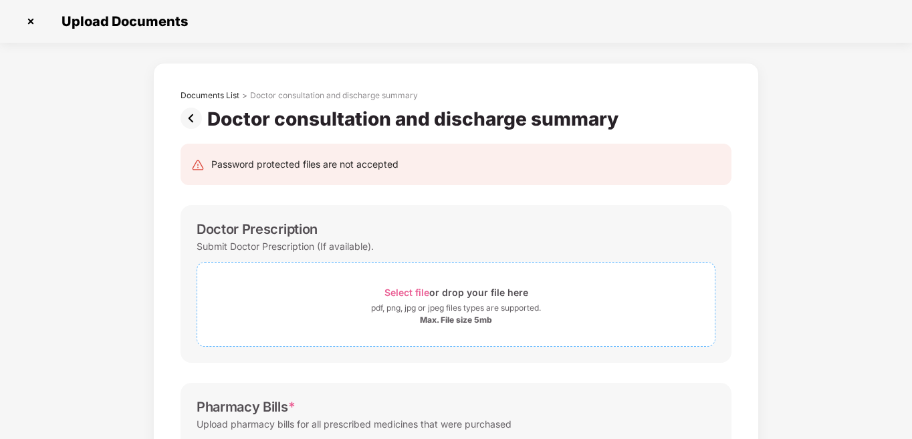
click at [472, 295] on div "Select file or drop your file here" at bounding box center [457, 293] width 144 height 18
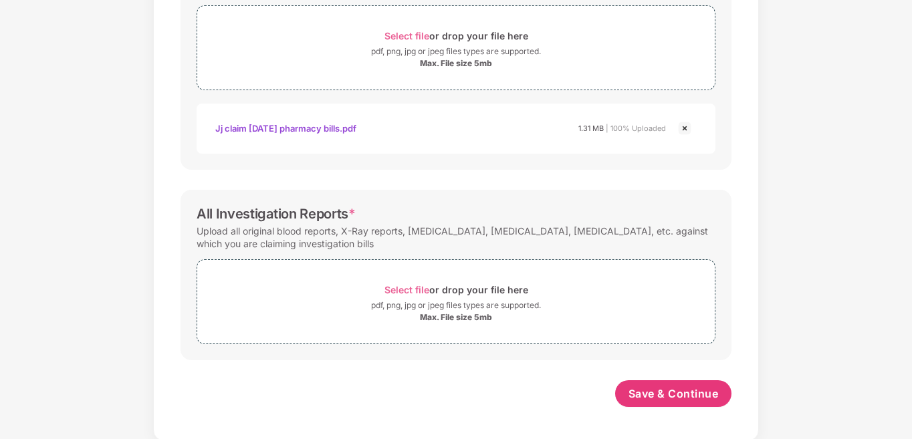
scroll to position [500, 0]
click at [526, 310] on div "pdf, png, jpg or jpeg files types are supported." at bounding box center [456, 303] width 170 height 13
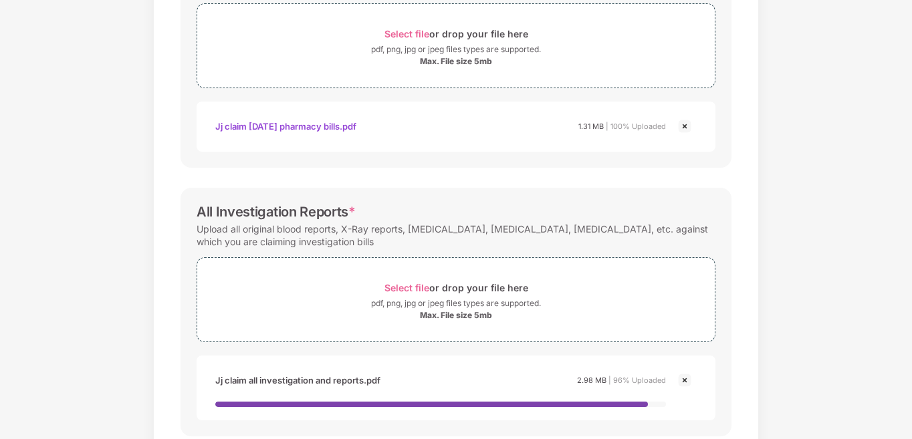
click at [769, 296] on div "Documents List > Doctor consultation and discharge summary Doctor consultation …" at bounding box center [456, 40] width 912 height 955
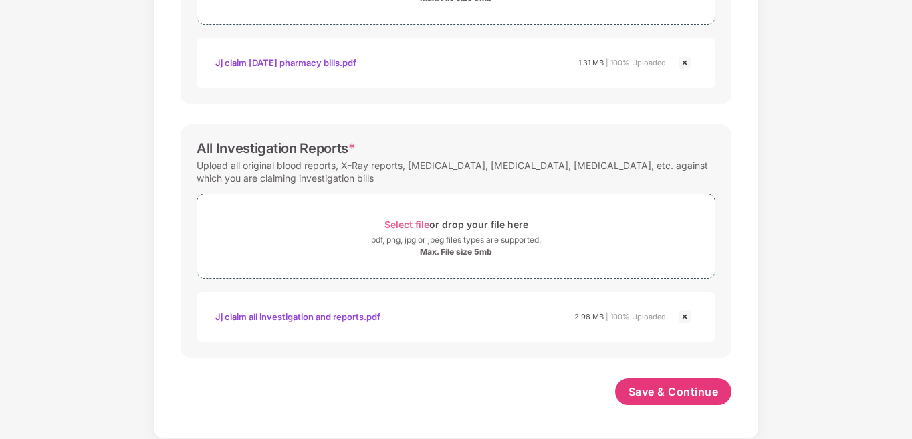
scroll to position [564, 0]
click at [701, 395] on span "Save & Continue" at bounding box center [674, 392] width 90 height 15
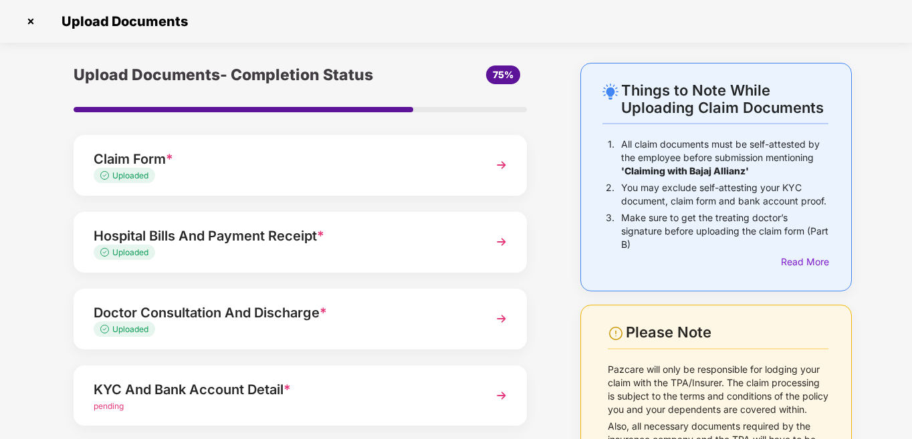
click at [41, 360] on div "Upload Documents- Completion Status 75% Claim Form * Uploaded Hospital Bills An…" at bounding box center [300, 327] width 520 height 528
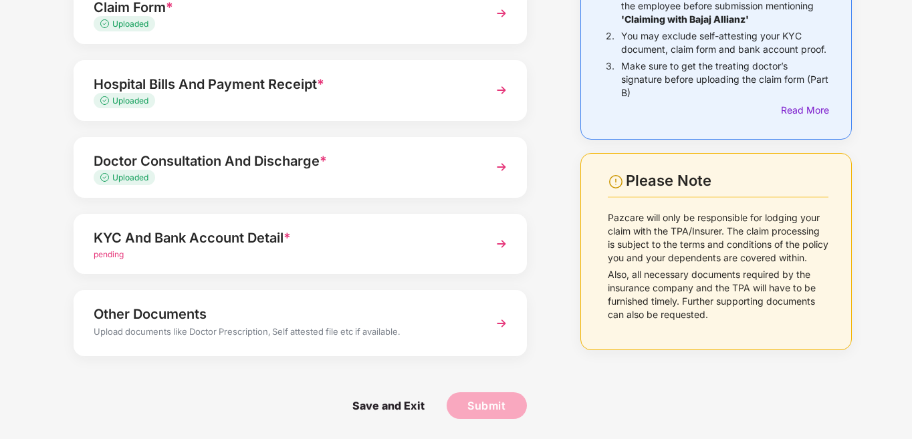
scroll to position [171, 0]
click at [186, 253] on div "pending" at bounding box center [283, 255] width 379 height 13
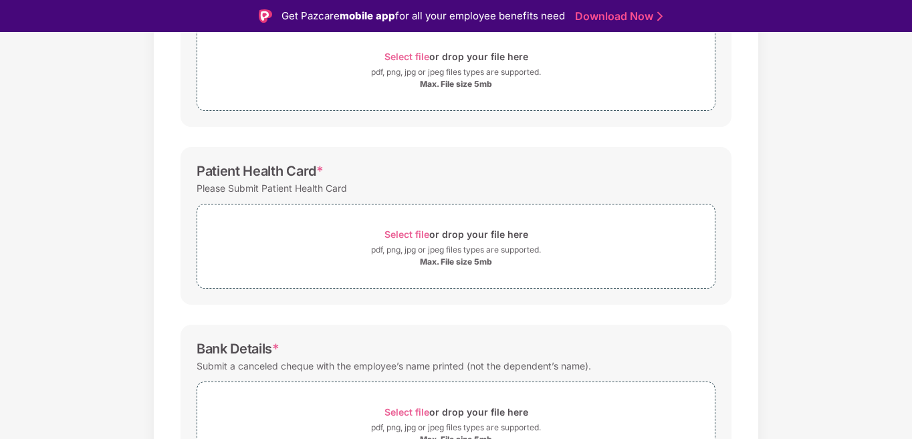
scroll to position [227, 0]
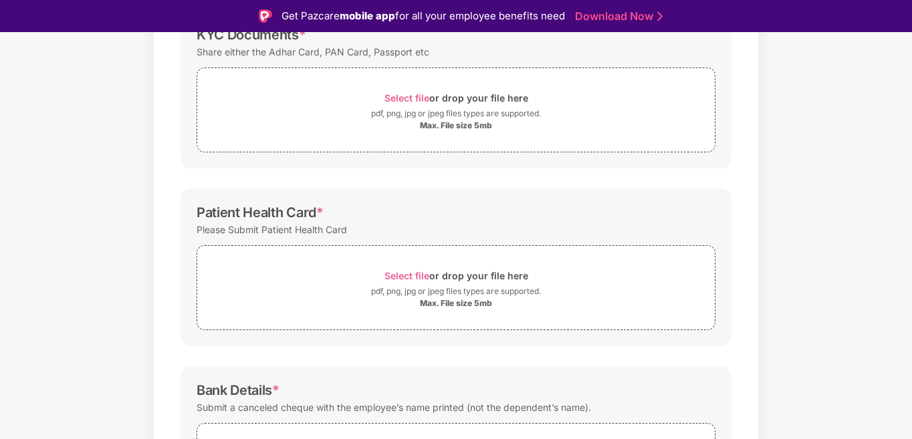
click at [833, 247] on div "Documents List > KYC and Bank Account Detail KYC and Bank Account Detail Passwo…" at bounding box center [456, 236] width 912 height 737
click at [445, 118] on div "pdf, png, jpg or jpeg files types are supported." at bounding box center [456, 113] width 170 height 13
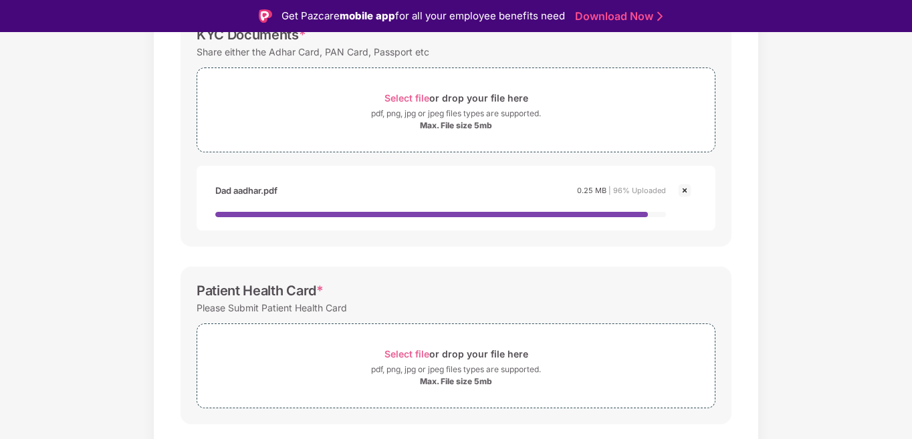
click at [821, 233] on div "Documents List > KYC and Bank Account Detail KYC and Bank Account Detail Passwo…" at bounding box center [456, 275] width 912 height 815
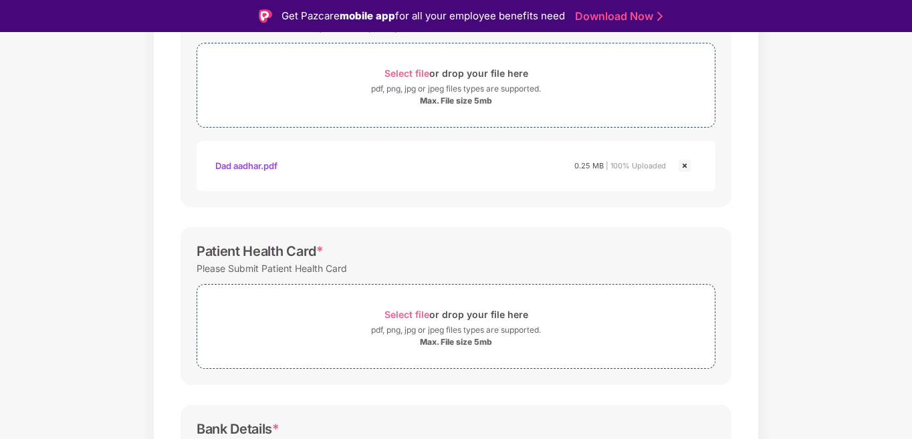
scroll to position [253, 0]
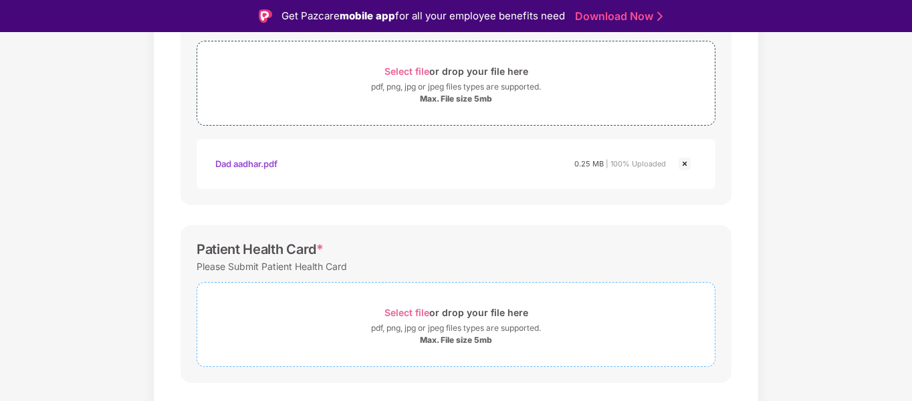
click at [467, 314] on div "Select file or drop your file here" at bounding box center [457, 313] width 144 height 18
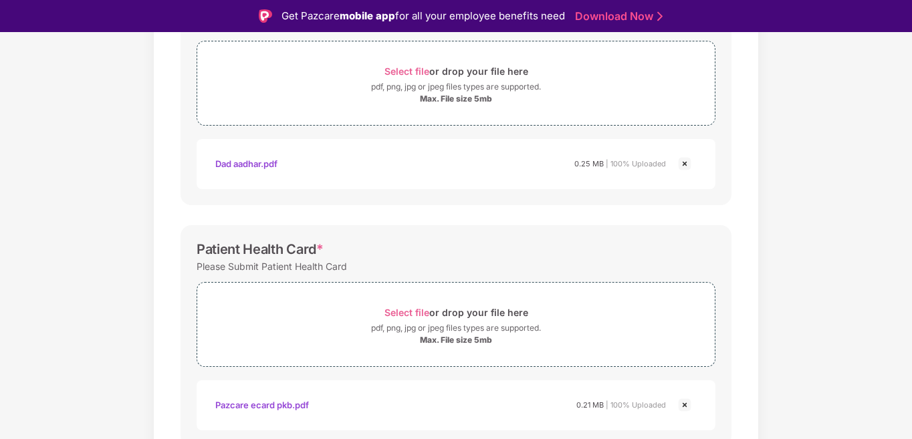
click at [830, 221] on div "Documents List > KYC and Bank Account Detail KYC and Bank Account Detail Passwo…" at bounding box center [456, 273] width 912 height 864
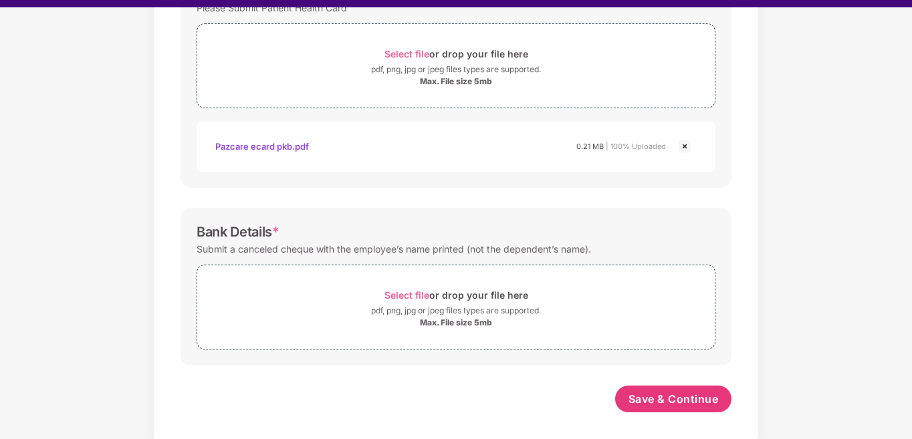
scroll to position [32, 0]
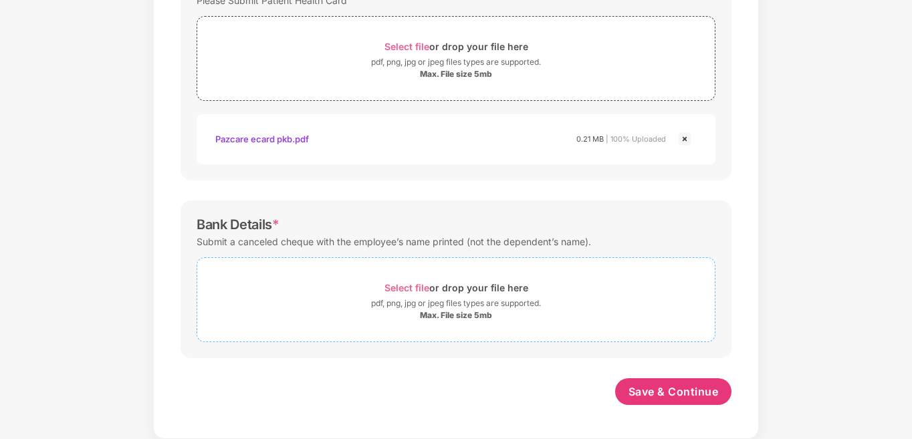
click at [514, 303] on div "pdf, png, jpg or jpeg files types are supported." at bounding box center [456, 303] width 170 height 13
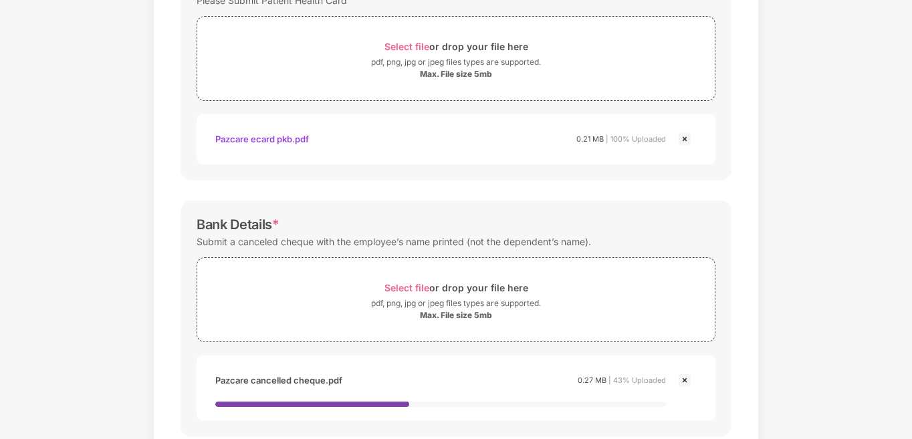
click at [818, 256] on div "Documents List > KYC and Bank Account Detail KYC and Bank Account Detail Passwo…" at bounding box center [456, 46] width 912 height 942
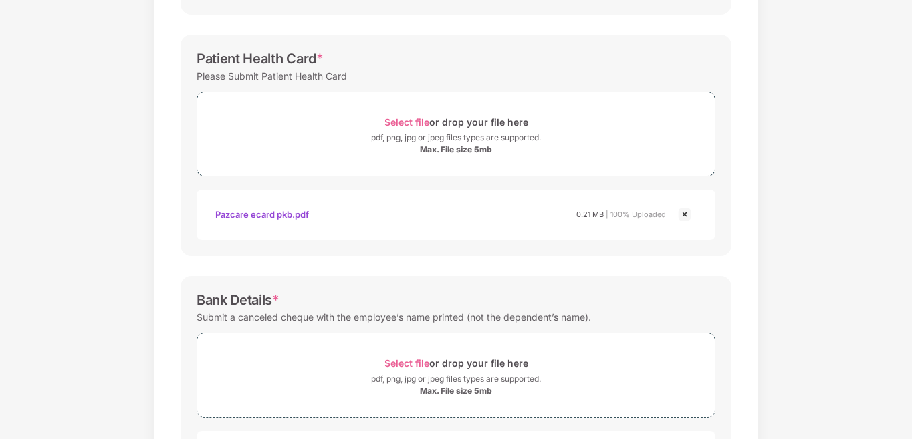
scroll to position [551, 0]
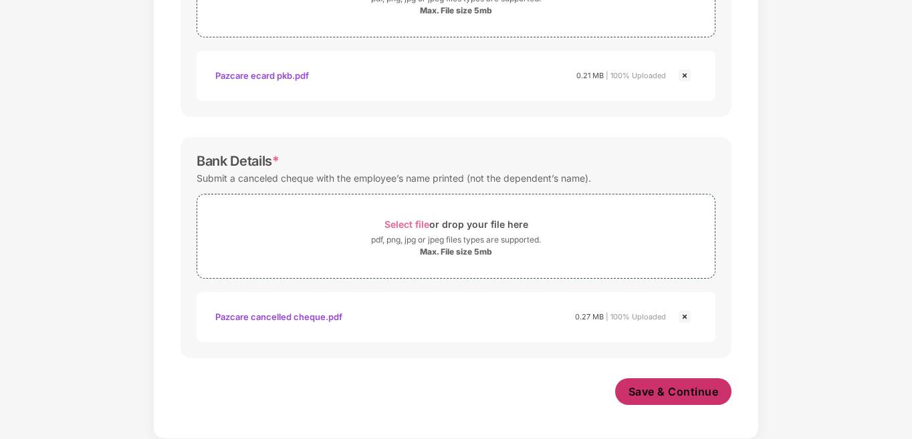
click at [693, 392] on span "Save & Continue" at bounding box center [674, 392] width 90 height 15
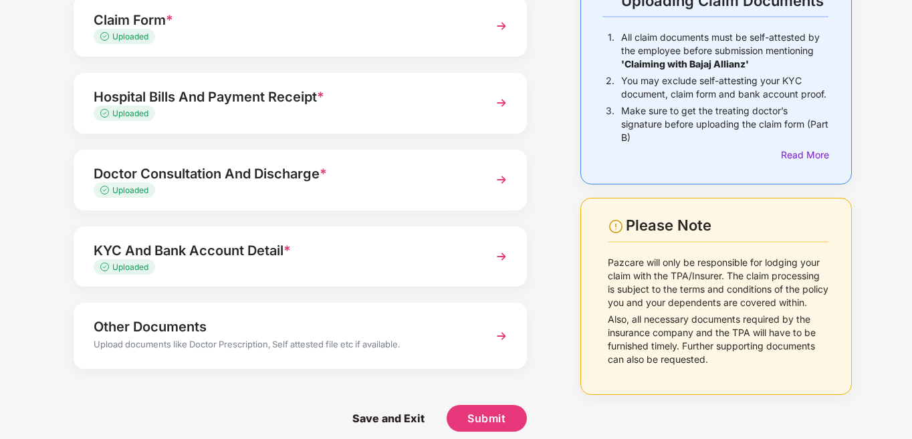
scroll to position [134, 0]
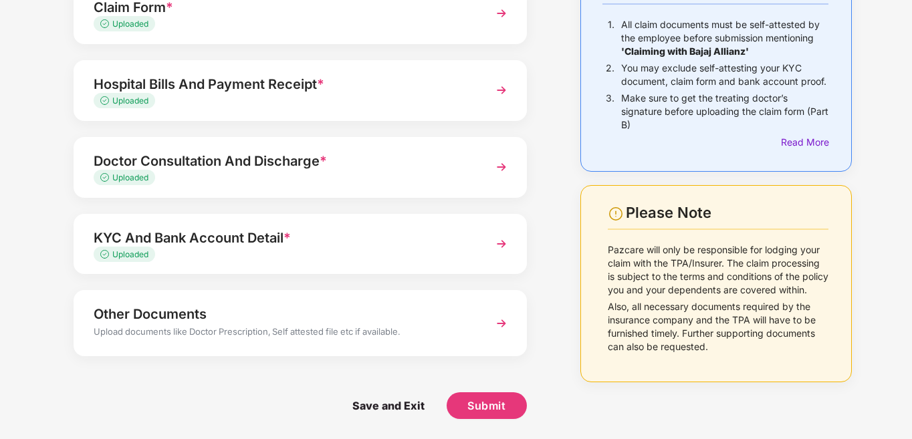
click at [457, 320] on div "Other Documents" at bounding box center [283, 314] width 379 height 21
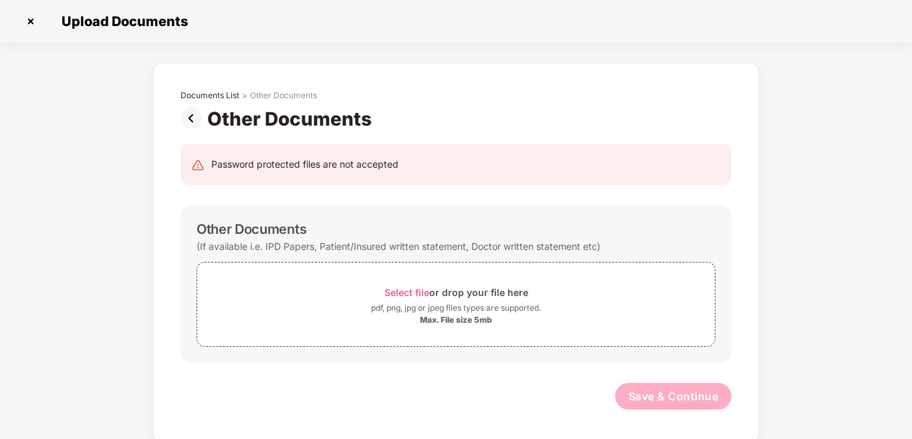
click at [195, 111] on img at bounding box center [194, 118] width 27 height 21
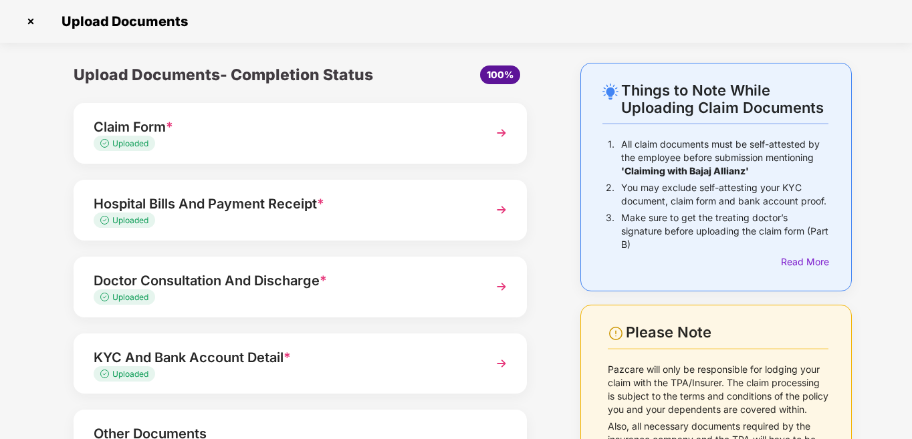
click at [557, 276] on div "Upload Documents- Completion Status 100% Claim Form * Uploaded Hospital Bills A…" at bounding box center [300, 311] width 520 height 496
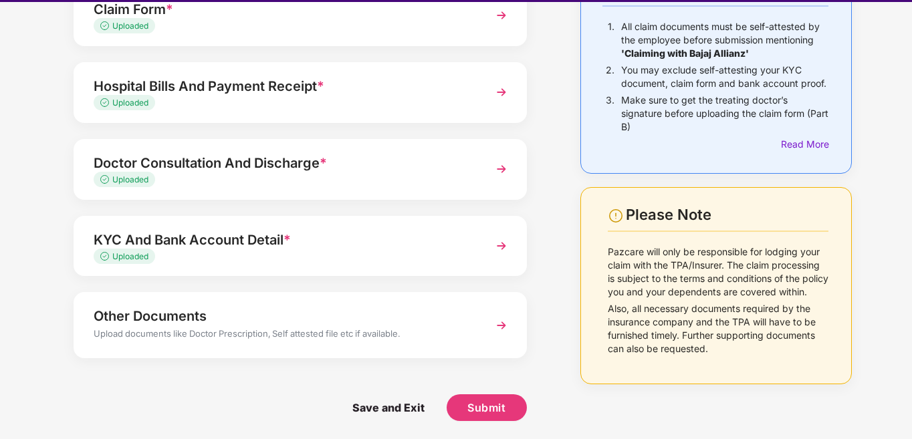
scroll to position [32, 0]
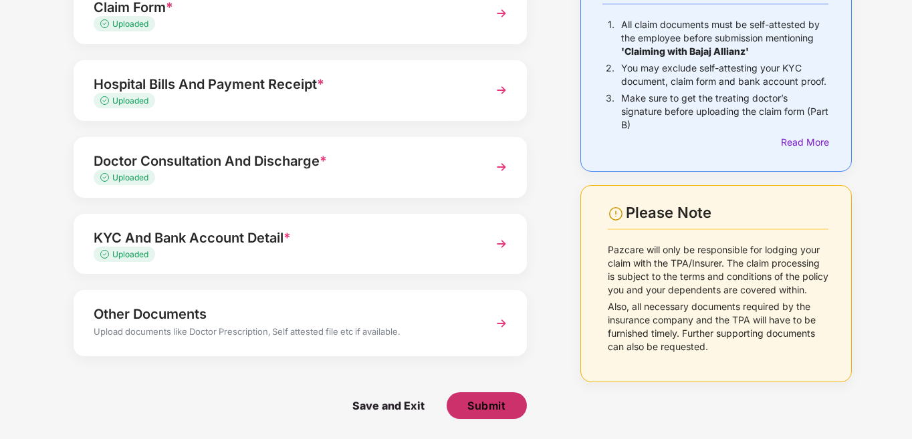
click at [500, 405] on span "Submit" at bounding box center [486, 406] width 38 height 15
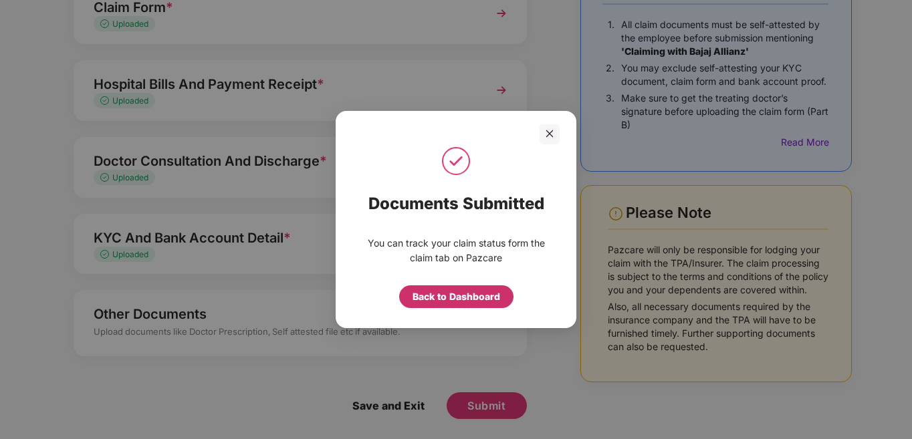
click at [487, 293] on div "Back to Dashboard" at bounding box center [457, 297] width 88 height 15
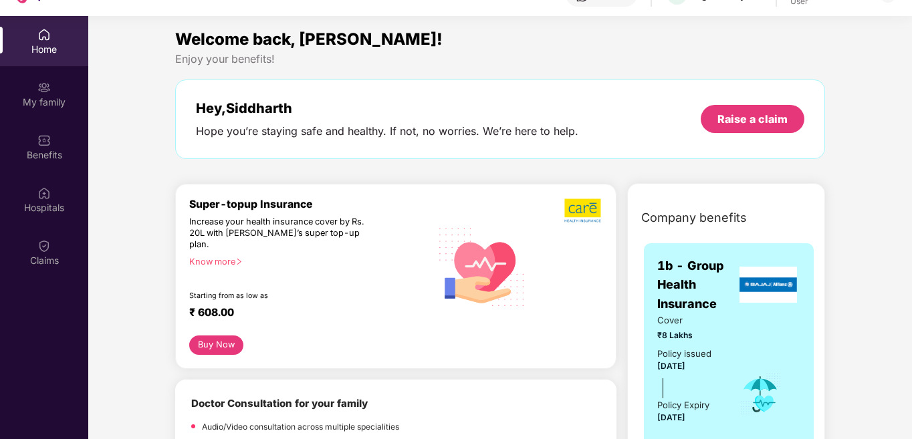
scroll to position [75, 0]
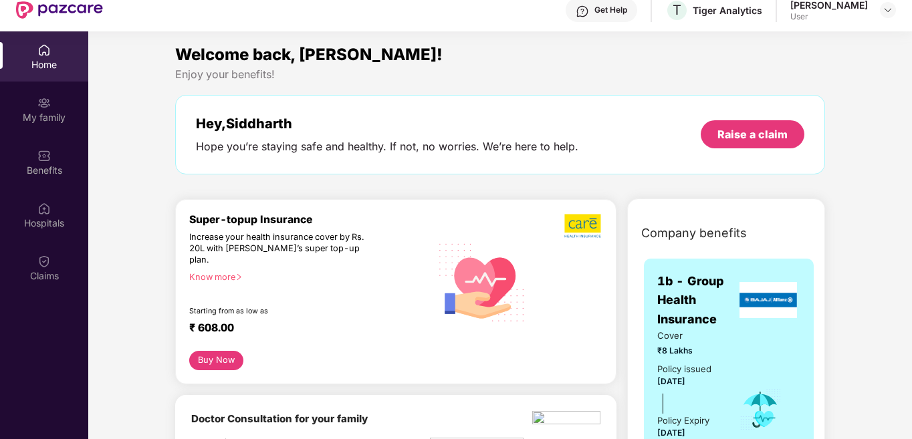
scroll to position [0, 0]
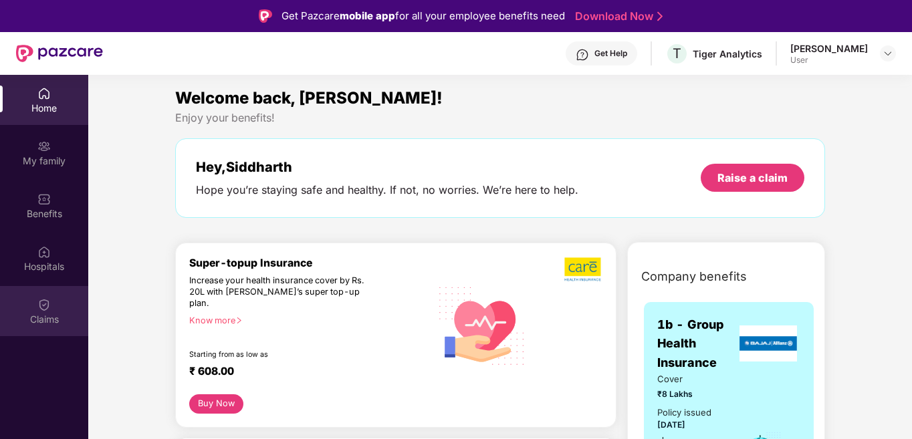
click at [14, 316] on div "Claims" at bounding box center [44, 319] width 88 height 13
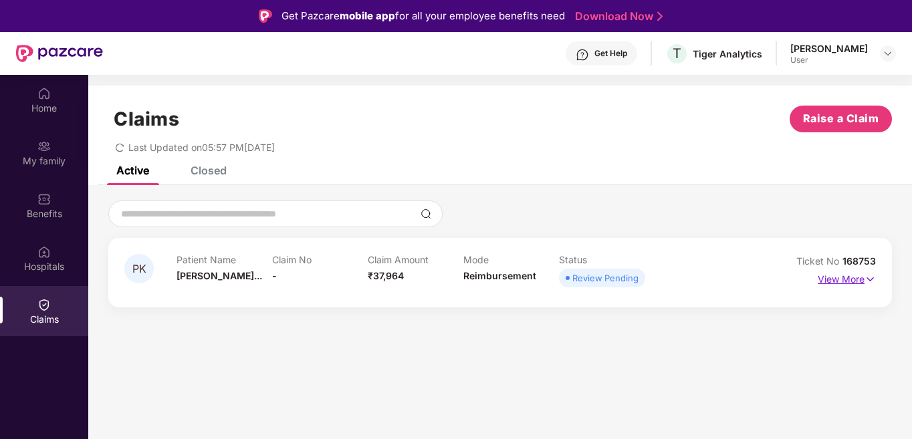
click at [859, 282] on p "View More" at bounding box center [847, 278] width 58 height 18
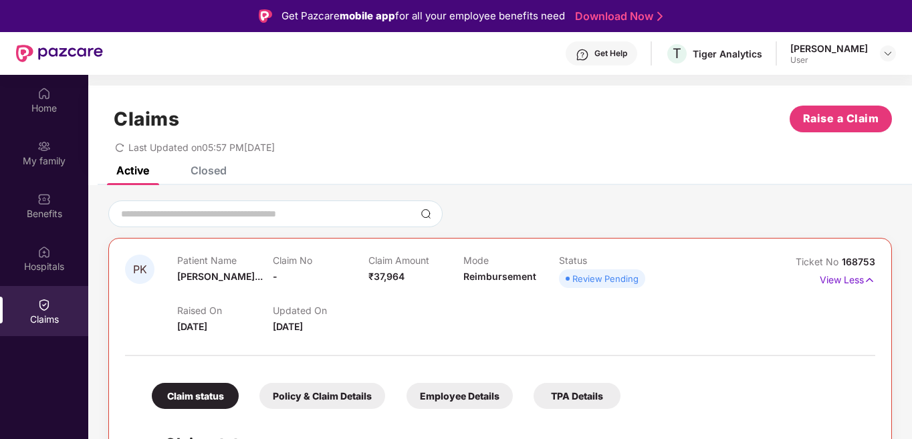
click at [690, 200] on div "PK Patient Name Pratish Kumar... Claim No - Claim Amount ₹37,964 Mode Reimburse…" at bounding box center [500, 419] width 824 height 468
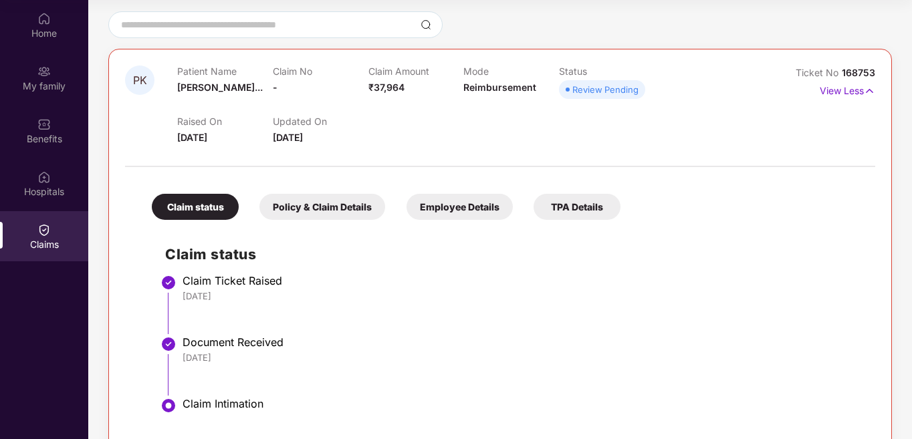
scroll to position [112, 0]
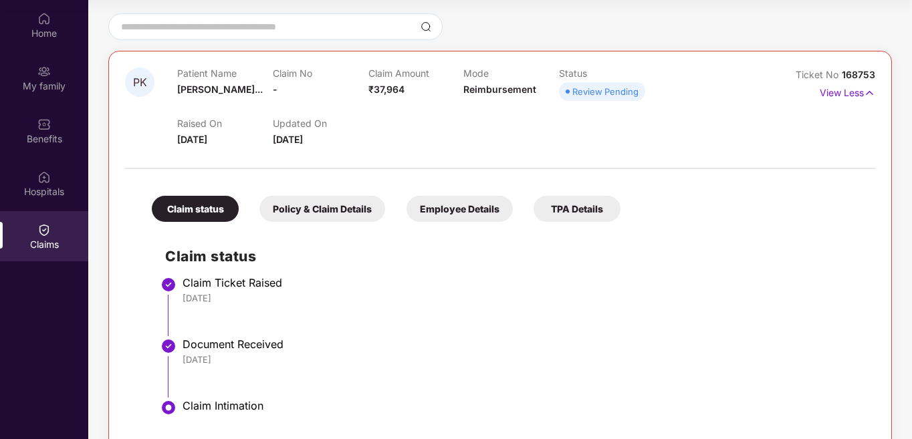
click at [352, 211] on div "Policy & Claim Details" at bounding box center [322, 209] width 126 height 26
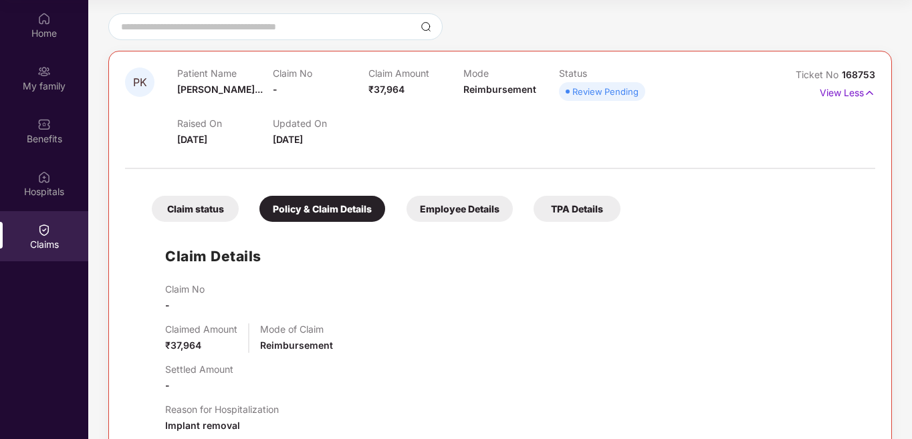
click at [441, 306] on div "Claim No -" at bounding box center [513, 298] width 697 height 29
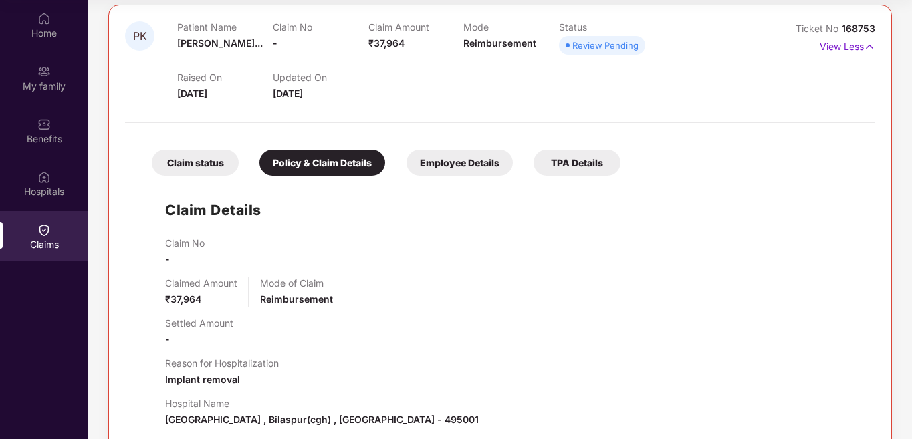
scroll to position [104, 0]
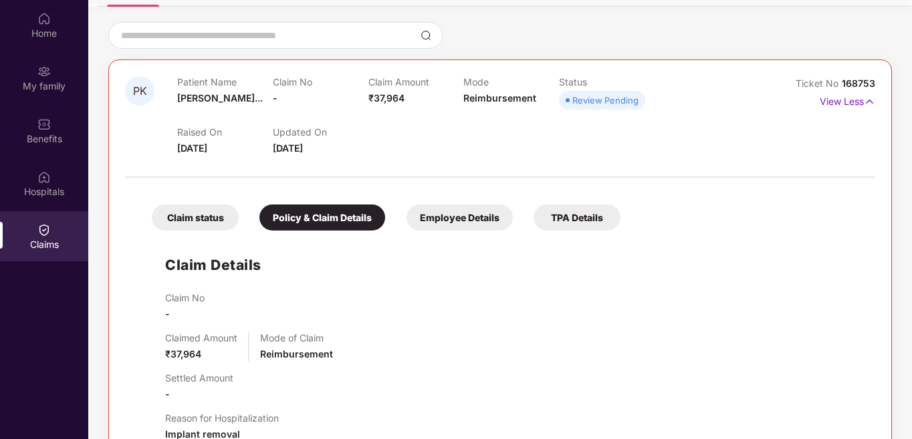
click at [461, 223] on div "Employee Details" at bounding box center [460, 218] width 106 height 26
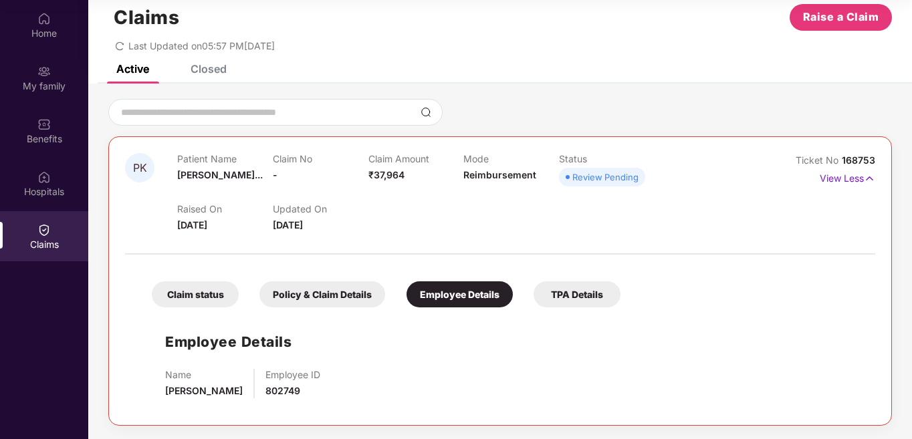
scroll to position [27, 0]
click at [589, 292] on div "TPA Details" at bounding box center [577, 295] width 87 height 26
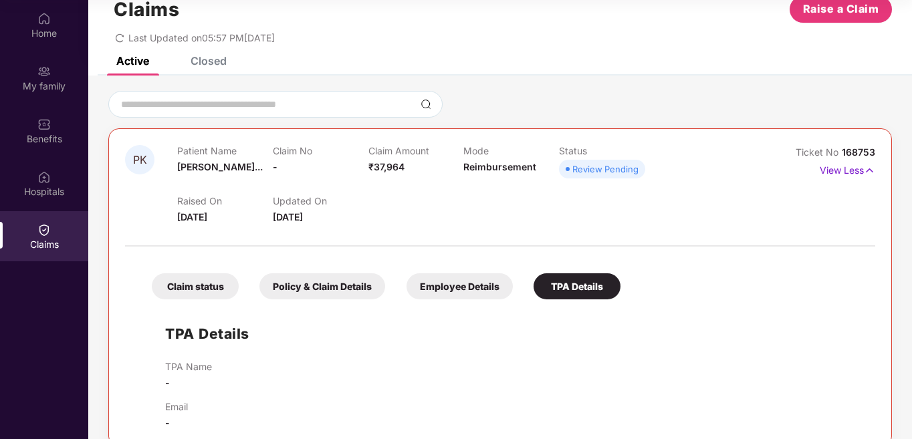
scroll to position [29, 0]
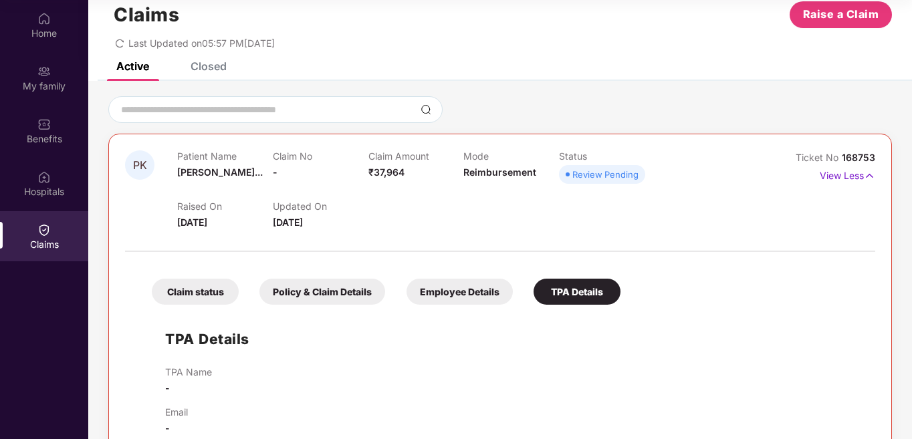
click at [332, 215] on div "Updated On 27 Aug 2025" at bounding box center [321, 215] width 96 height 29
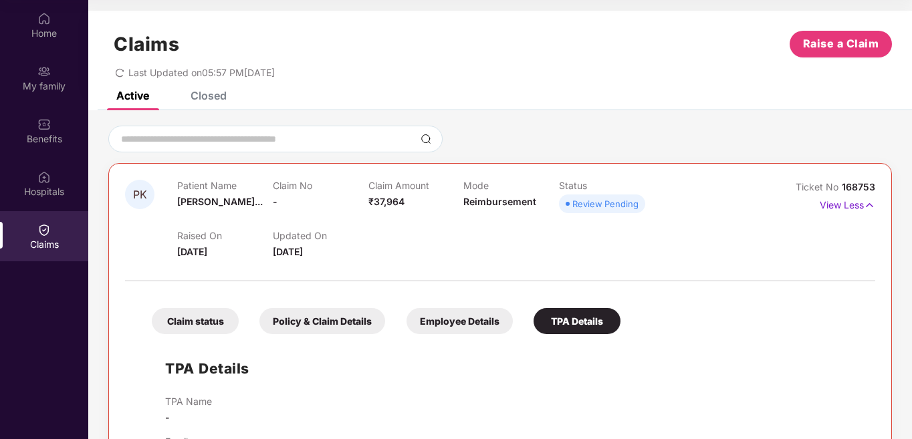
click at [207, 101] on div "Closed" at bounding box center [209, 95] width 36 height 13
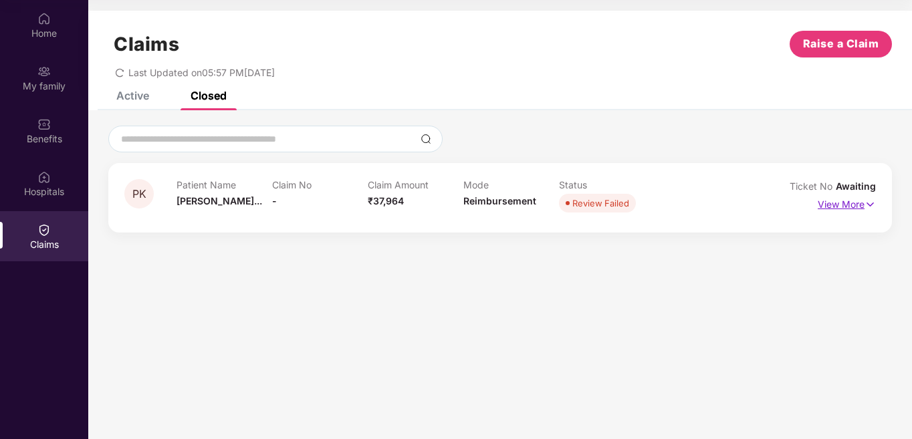
click at [866, 206] on img at bounding box center [870, 204] width 11 height 15
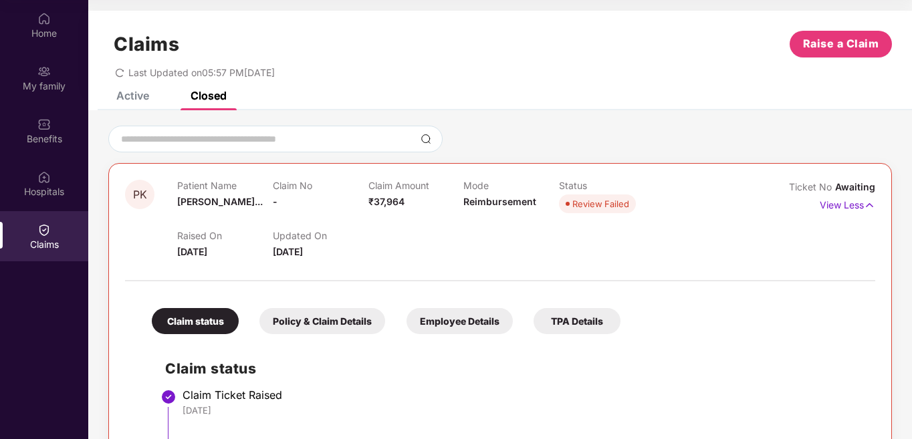
click at [860, 185] on span "Awaiting" at bounding box center [855, 186] width 40 height 11
click at [686, 103] on div "Active Closed" at bounding box center [500, 101] width 824 height 19
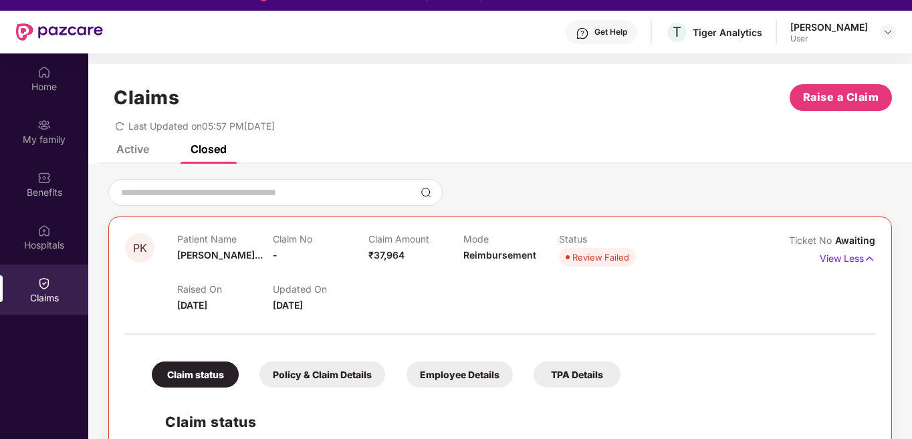
click at [119, 159] on div "Active" at bounding box center [122, 148] width 53 height 29
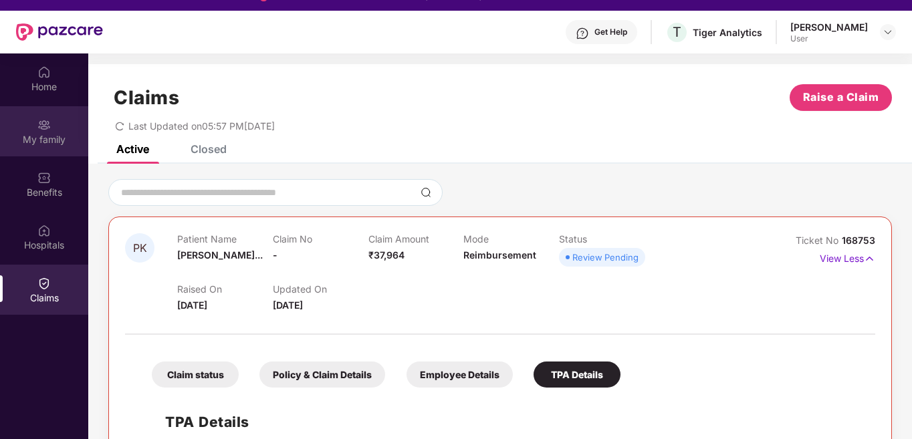
click at [64, 130] on div "My family" at bounding box center [44, 131] width 88 height 50
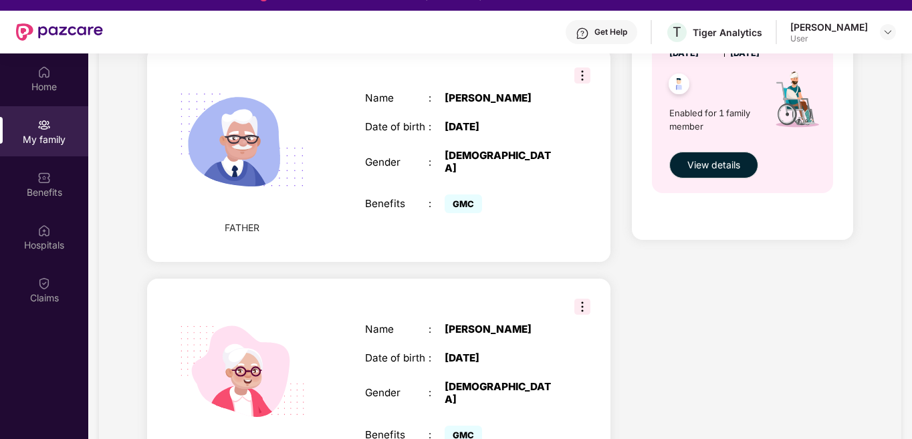
scroll to position [572, 0]
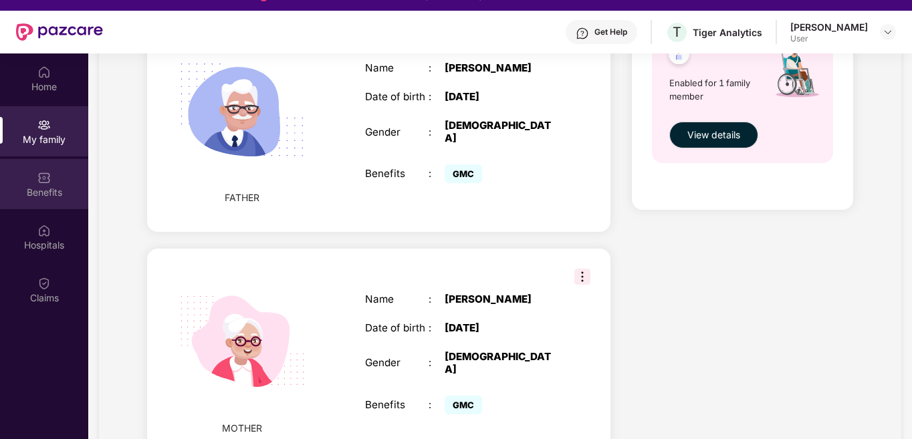
click at [56, 196] on div "Benefits" at bounding box center [44, 192] width 88 height 13
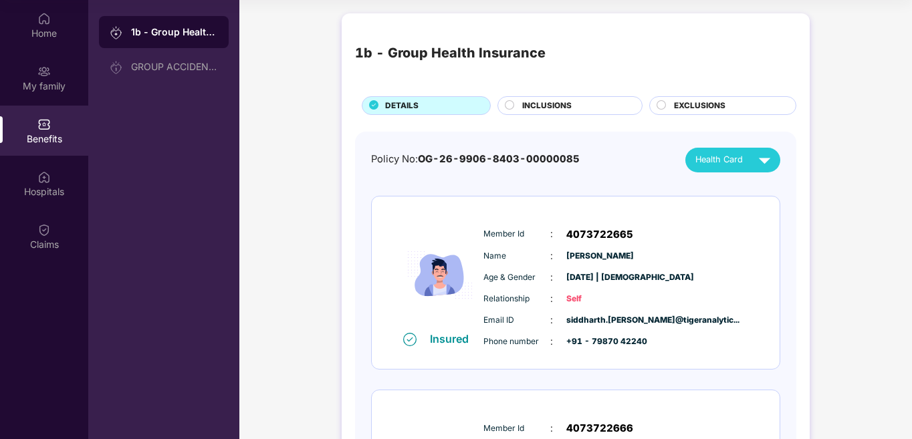
click at [550, 108] on span "INCLUSIONS" at bounding box center [546, 106] width 49 height 13
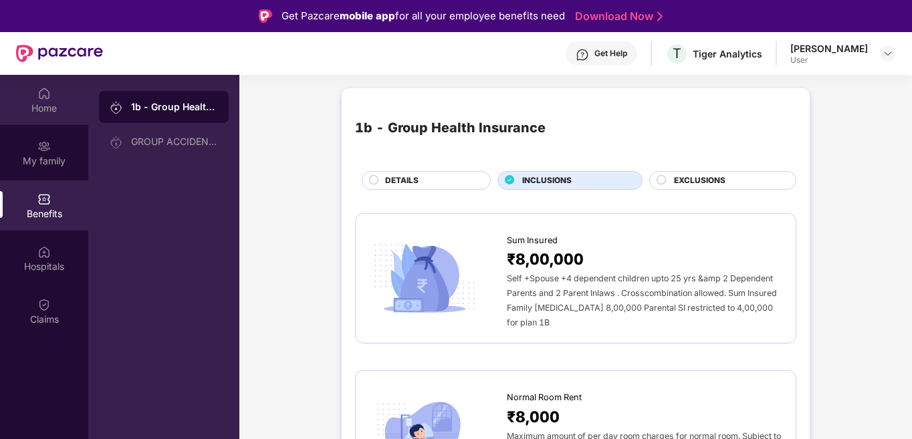
click at [49, 111] on div "Home" at bounding box center [44, 108] width 88 height 13
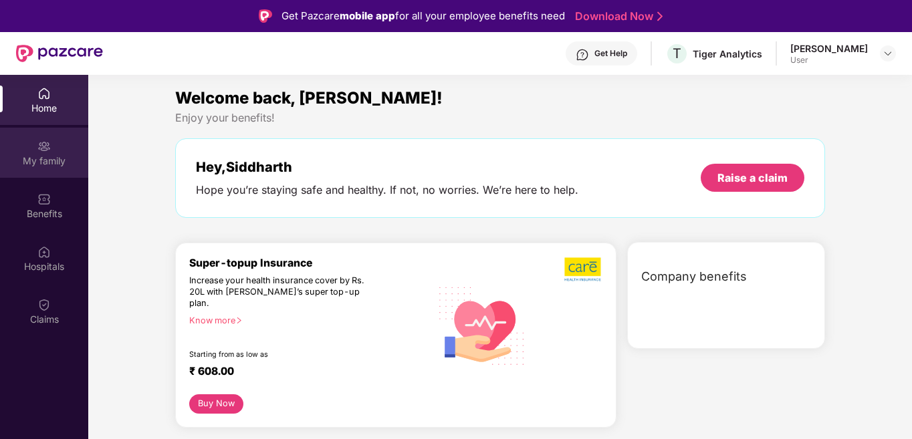
click at [62, 165] on div "My family" at bounding box center [44, 160] width 88 height 13
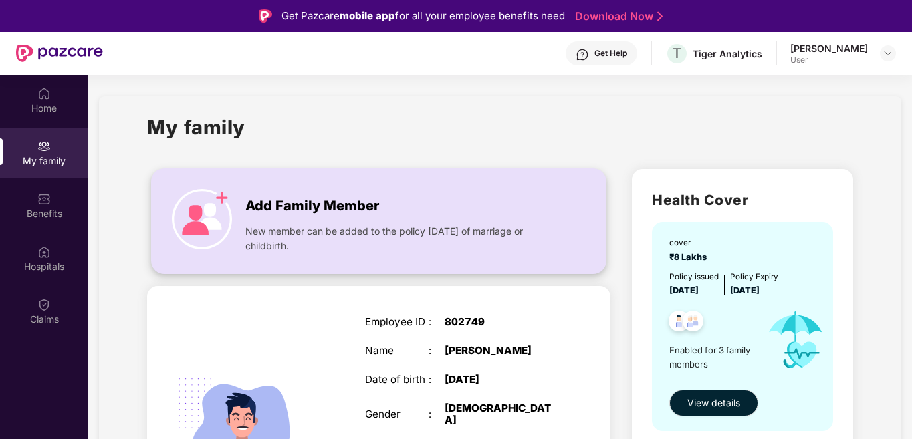
click at [306, 196] on span "Add Family Member" at bounding box center [312, 206] width 134 height 21
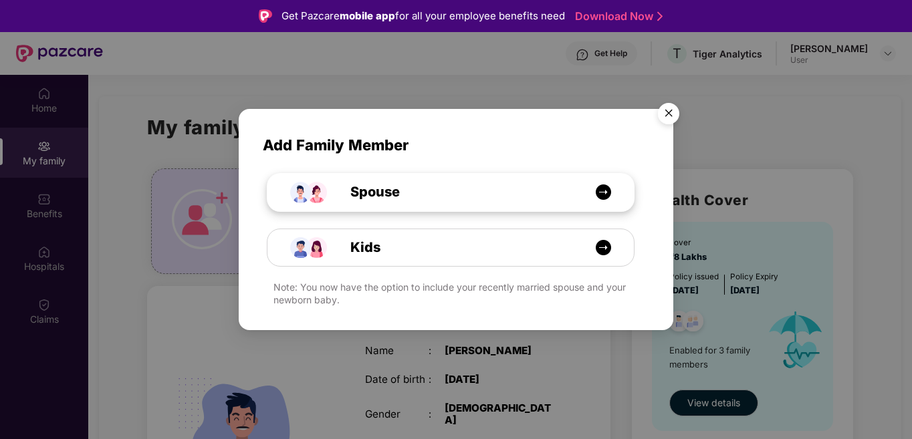
click at [607, 191] on img at bounding box center [603, 192] width 17 height 17
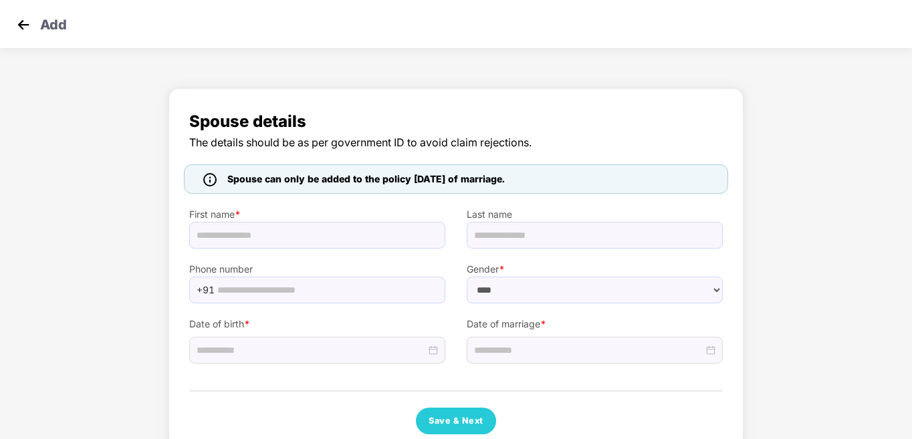
select select "******"
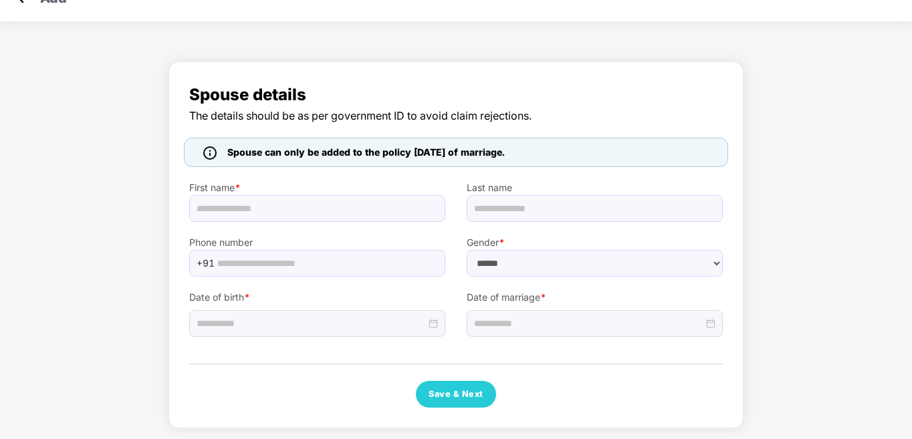
scroll to position [29, 0]
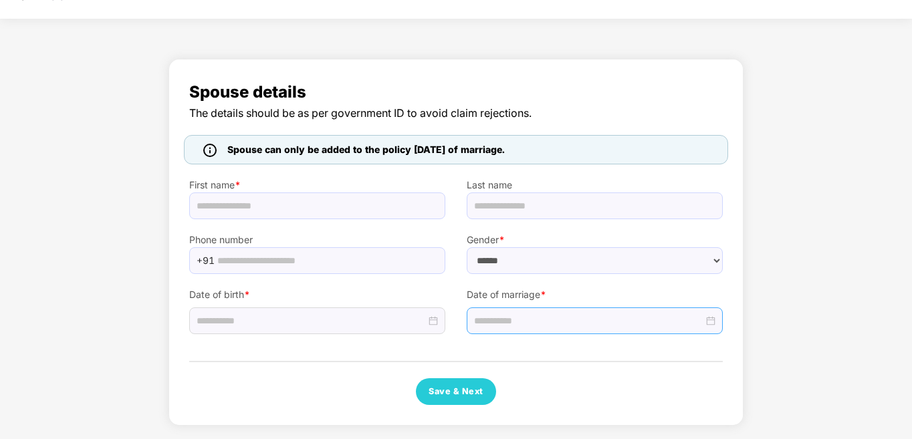
click at [681, 326] on input at bounding box center [588, 321] width 229 height 15
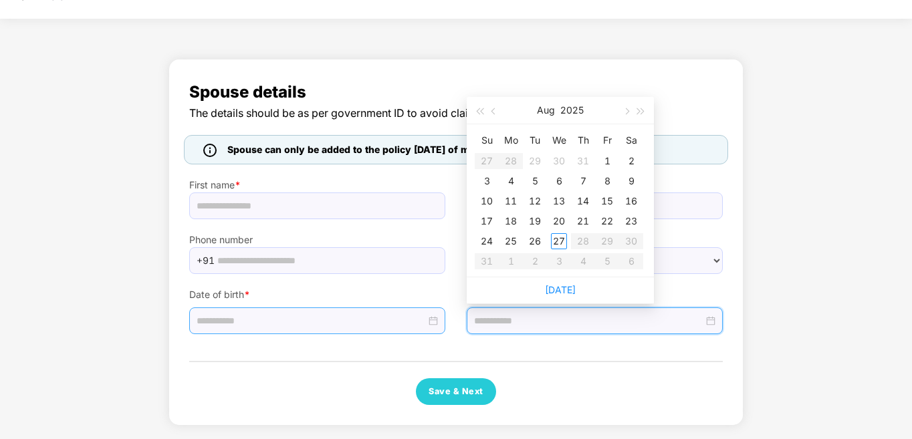
click at [302, 333] on div at bounding box center [317, 321] width 256 height 27
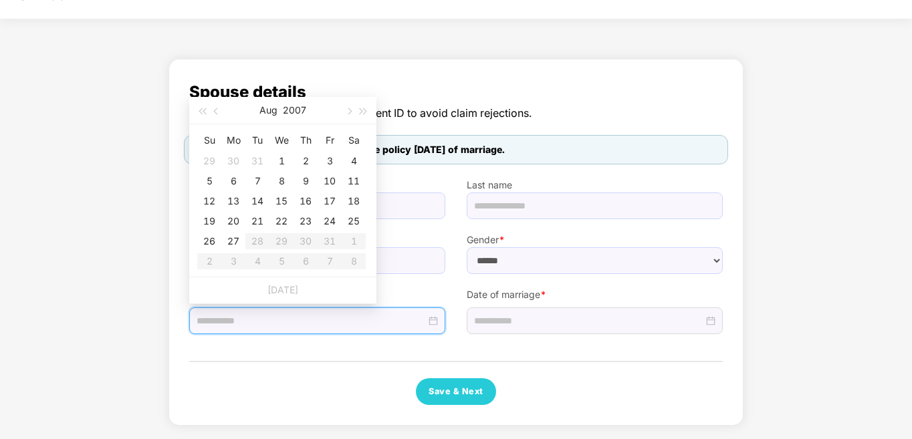
click at [505, 148] on span "Spouse can only be added to the policy within 30 days of marriage." at bounding box center [366, 149] width 278 height 15
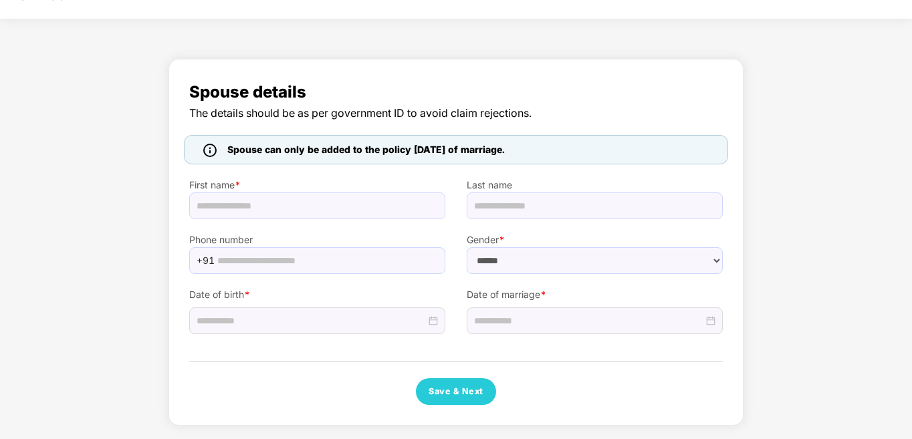
click at [622, 84] on span "Spouse details" at bounding box center [456, 92] width 534 height 25
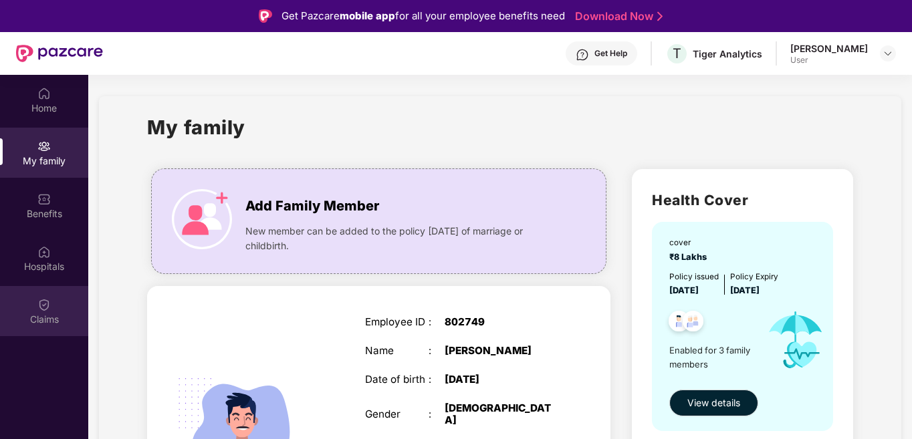
click at [58, 315] on div "Claims" at bounding box center [44, 319] width 88 height 13
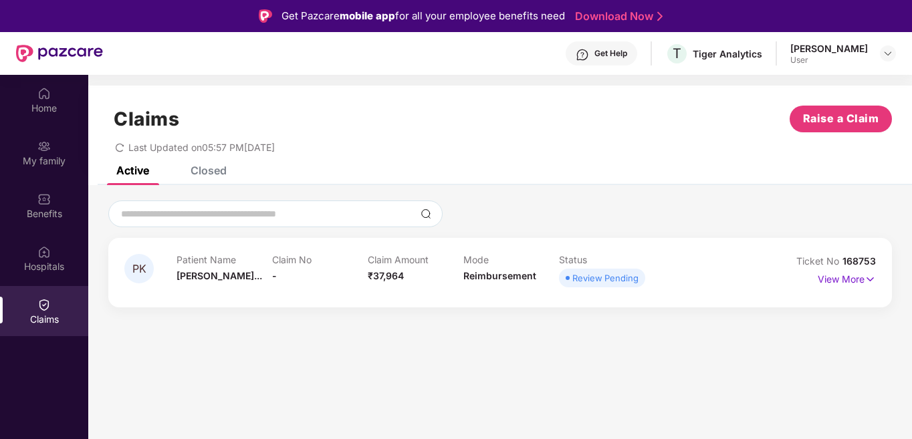
click at [237, 260] on p "Patient Name" at bounding box center [225, 259] width 96 height 11
click at [869, 282] on img at bounding box center [870, 279] width 11 height 15
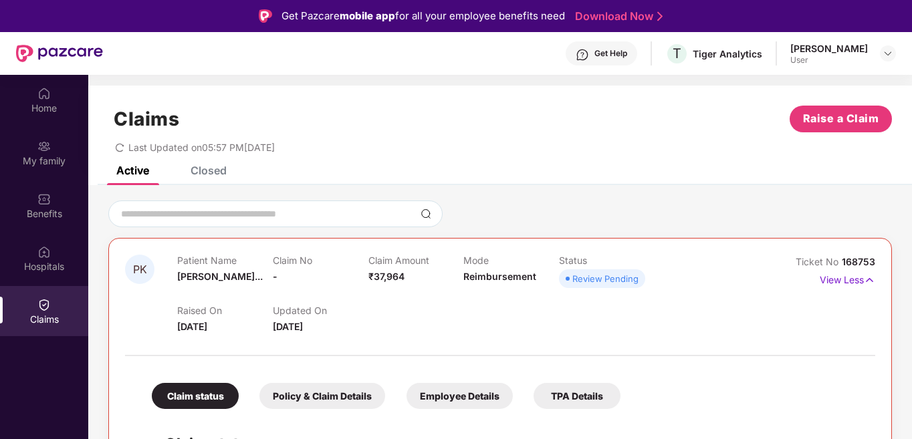
click at [546, 395] on div "TPA Details" at bounding box center [577, 396] width 87 height 26
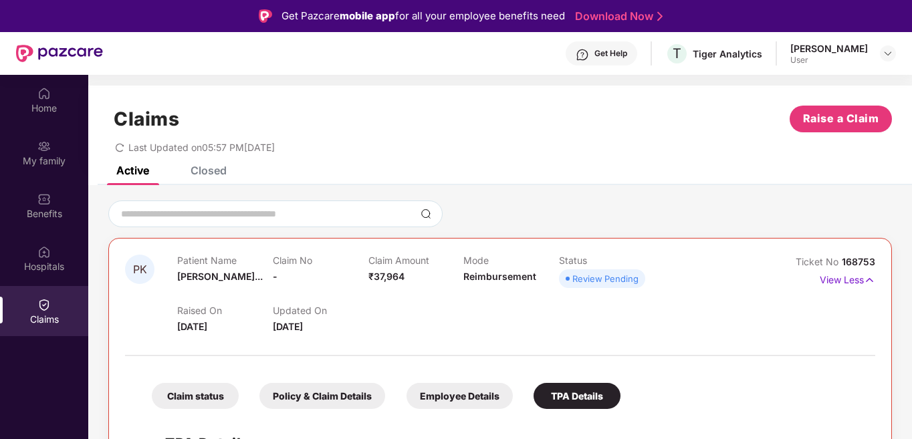
click at [855, 198] on div "PK Patient Name Pratish Kumar... Claim No - Claim Amount ₹37,964 Mode Reimburse…" at bounding box center [500, 377] width 824 height 385
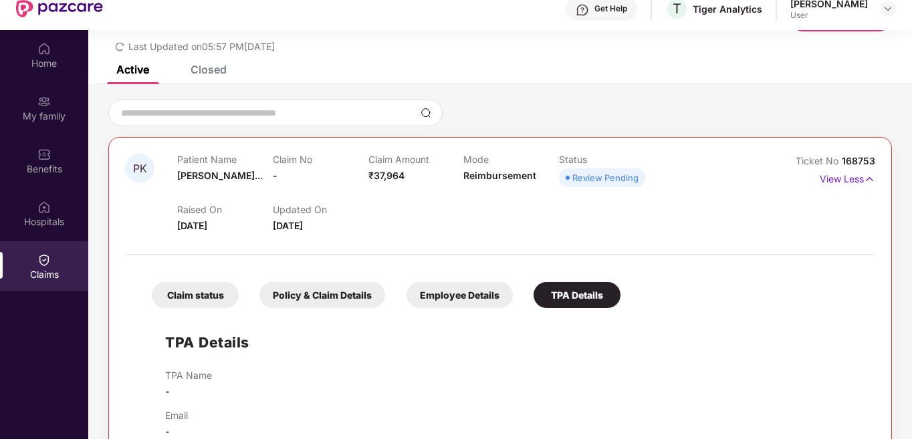
scroll to position [75, 0]
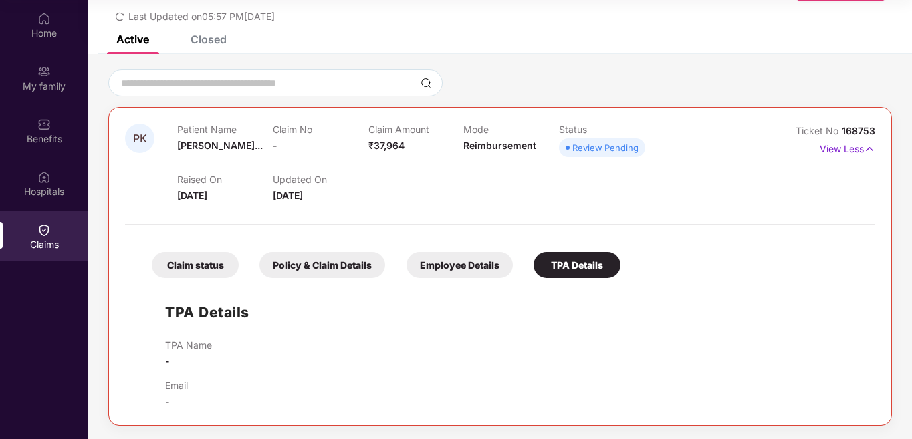
click at [468, 262] on div "Employee Details" at bounding box center [460, 265] width 106 height 26
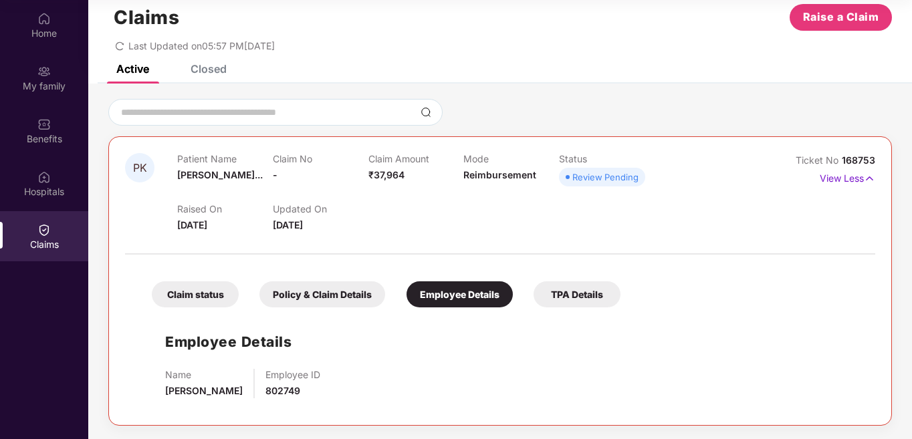
scroll to position [27, 0]
click at [338, 303] on div "Policy & Claim Details" at bounding box center [322, 295] width 126 height 26
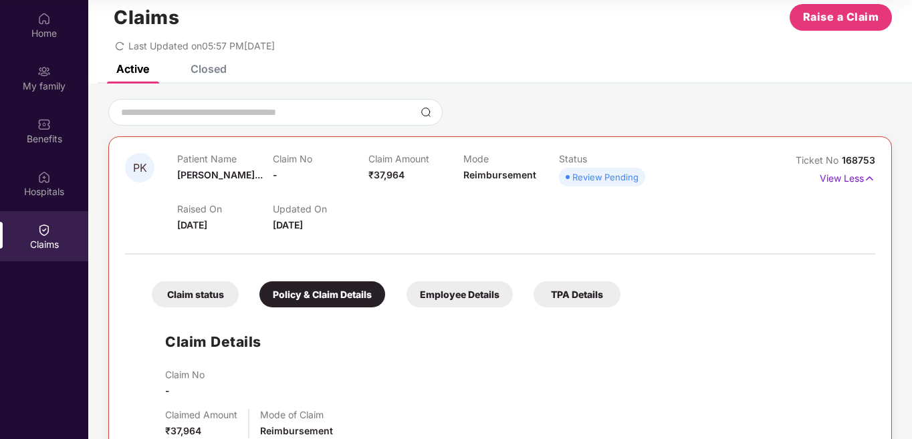
scroll to position [56, 0]
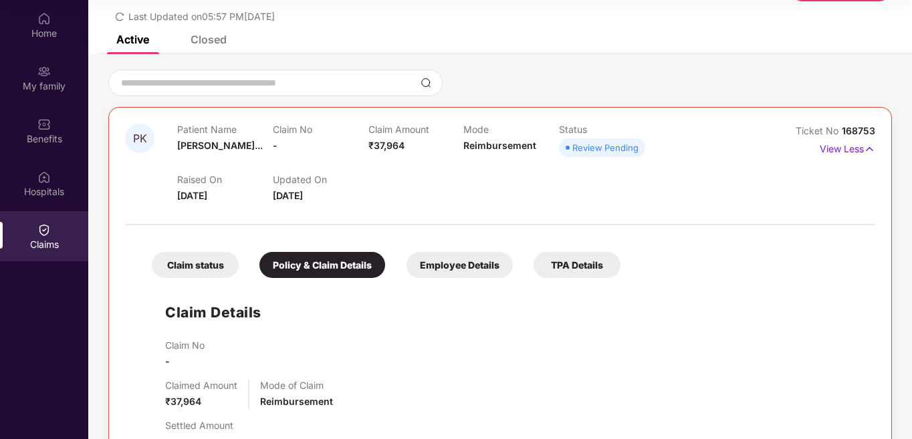
click at [189, 265] on div "Claim status" at bounding box center [195, 265] width 87 height 26
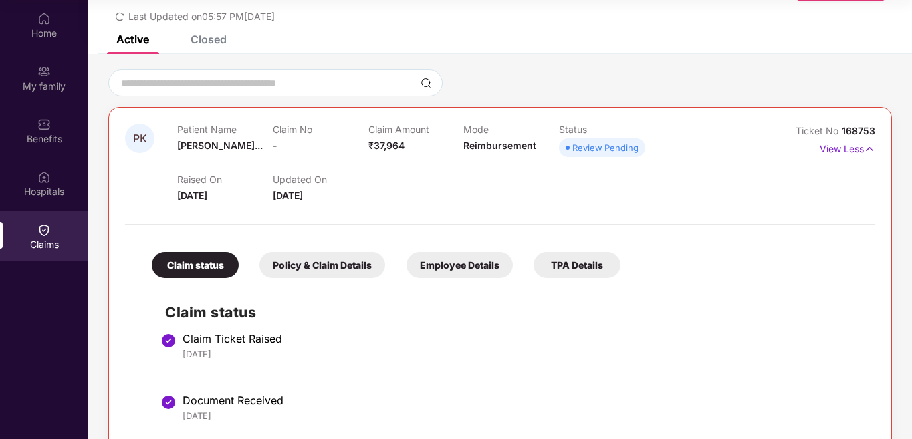
click at [839, 305] on h2 "Claim status" at bounding box center [513, 313] width 697 height 22
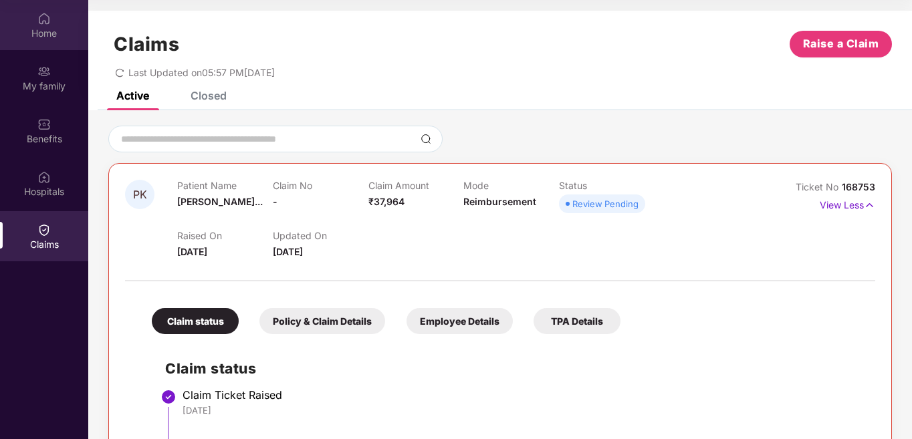
click at [25, 23] on div "Home" at bounding box center [44, 25] width 88 height 50
